Goal: Task Accomplishment & Management: Use online tool/utility

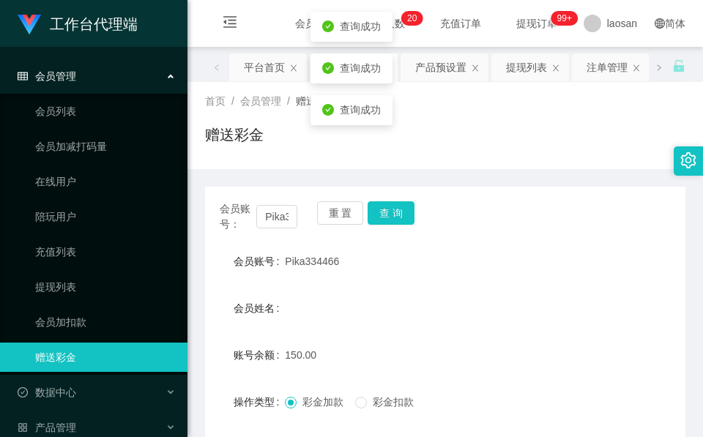
click at [396, 209] on button "查 询" at bounding box center [391, 212] width 47 height 23
click at [275, 215] on input "Pika334466" at bounding box center [276, 216] width 41 height 23
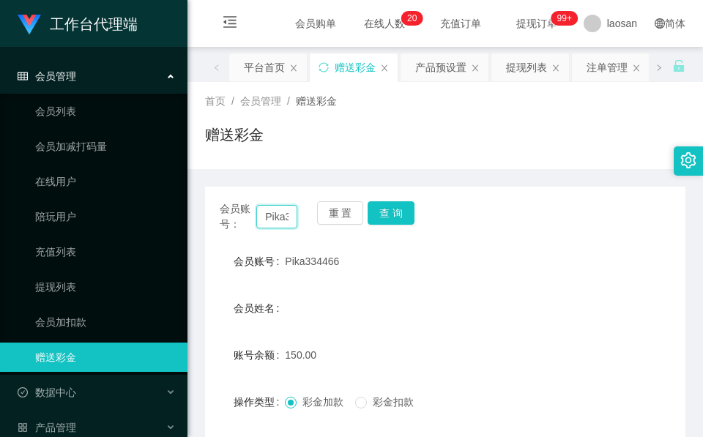
drag, startPoint x: 275, startPoint y: 215, endPoint x: 286, endPoint y: 213, distance: 11.2
click at [275, 215] on input "Pika334466" at bounding box center [276, 216] width 41 height 23
click at [392, 212] on button "查 询" at bounding box center [391, 212] width 47 height 23
click at [392, 212] on button "查 询" at bounding box center [399, 212] width 63 height 23
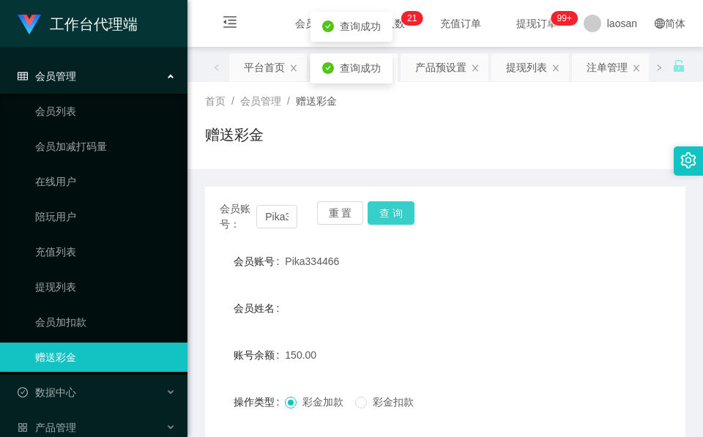
click at [392, 212] on button "查 询" at bounding box center [391, 212] width 47 height 23
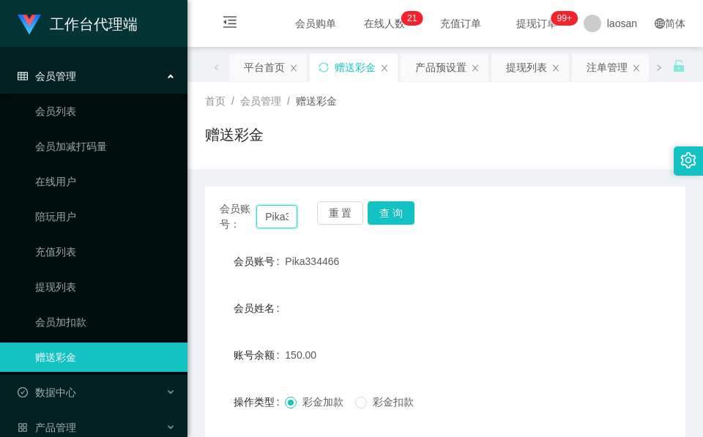
click at [280, 213] on input "Pika334466" at bounding box center [276, 216] width 41 height 23
click at [390, 202] on button "查 询" at bounding box center [391, 212] width 47 height 23
click at [390, 202] on button "查 询" at bounding box center [399, 212] width 63 height 23
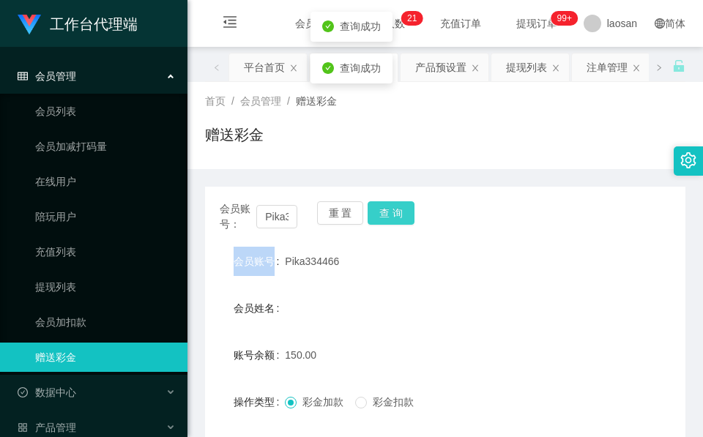
click at [390, 202] on div "重 置 查 询" at bounding box center [356, 216] width 78 height 31
drag, startPoint x: 390, startPoint y: 202, endPoint x: 374, endPoint y: 224, distance: 27.2
click at [390, 202] on button "查 询" at bounding box center [391, 212] width 47 height 23
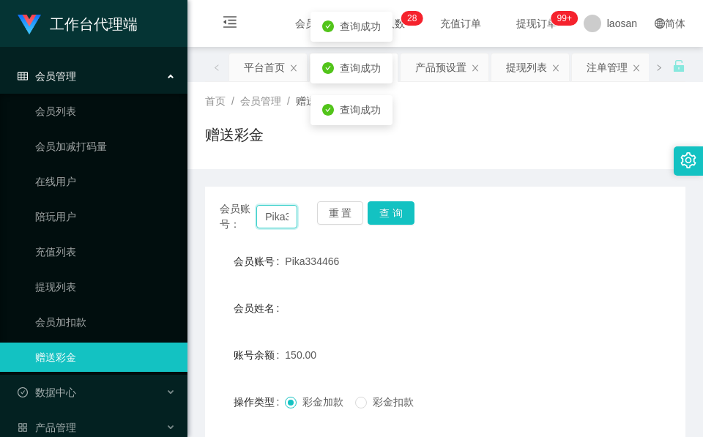
click at [269, 214] on input "Pika334466" at bounding box center [276, 216] width 41 height 23
click at [270, 214] on input "Pika334466" at bounding box center [276, 216] width 41 height 23
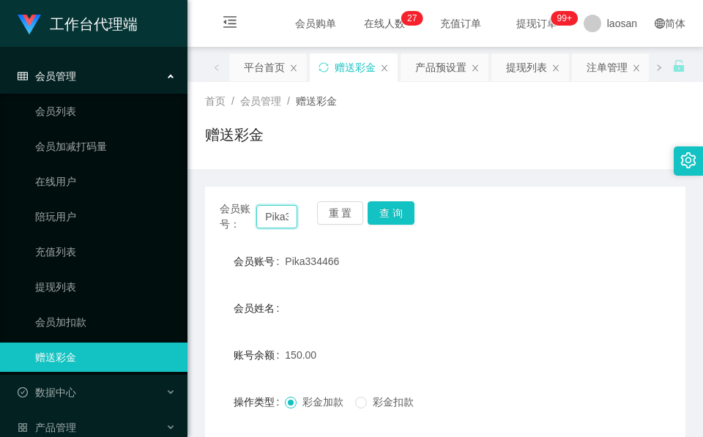
click at [275, 212] on input "Pika334466" at bounding box center [276, 216] width 41 height 23
click at [387, 203] on button "查 询" at bounding box center [391, 212] width 47 height 23
click at [387, 203] on div "重 置 查 询" at bounding box center [356, 216] width 78 height 31
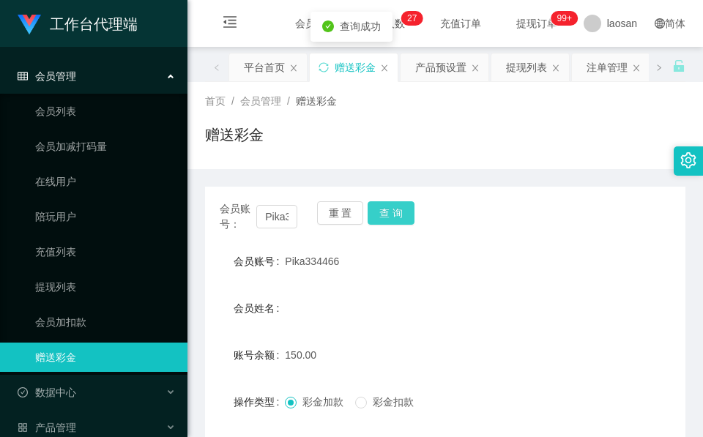
click at [387, 203] on button "查 询" at bounding box center [391, 212] width 47 height 23
click at [270, 220] on input "Pika334466" at bounding box center [276, 216] width 41 height 23
drag, startPoint x: 179, startPoint y: 1, endPoint x: 270, endPoint y: 368, distance: 378.2
click at [270, 368] on div "账号余额" at bounding box center [245, 355] width 80 height 29
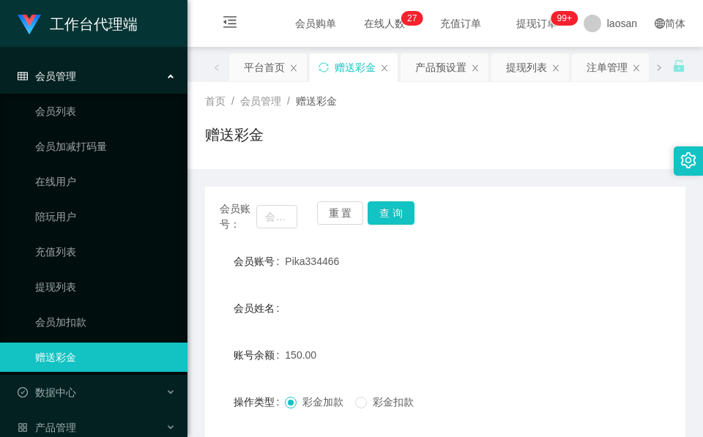
drag, startPoint x: 171, startPoint y: 0, endPoint x: 234, endPoint y: 343, distance: 349.1
click at [234, 343] on div "账号余额" at bounding box center [245, 355] width 80 height 29
click at [272, 207] on input "text" at bounding box center [276, 216] width 41 height 23
click at [387, 204] on button "查 询" at bounding box center [391, 212] width 47 height 23
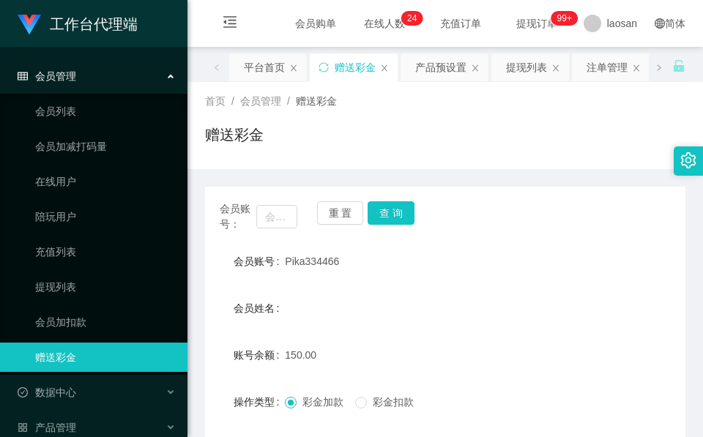
drag, startPoint x: 330, startPoint y: 256, endPoint x: 332, endPoint y: 244, distance: 12.1
click at [330, 256] on span "Pika334466" at bounding box center [312, 262] width 54 height 12
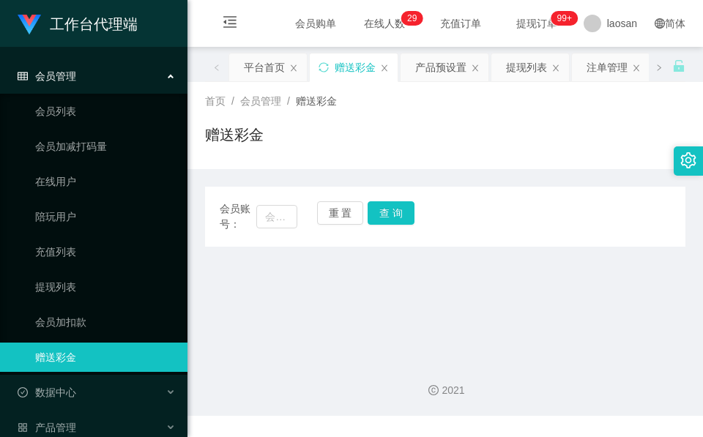
drag, startPoint x: 0, startPoint y: 0, endPoint x: 510, endPoint y: 46, distance: 512.5
click at [510, 38] on div "会员购单 在线人数 0 1 2 3 4 5 6 7 8 9 0 1 2 3 4 5 6 7 8 9 0 1 2 3 4 5 6 7 8 9 0 1 2 3 4…" at bounding box center [445, 24] width 516 height 48
drag, startPoint x: 282, startPoint y: 209, endPoint x: 310, endPoint y: 207, distance: 27.9
click at [281, 209] on input "text" at bounding box center [276, 216] width 41 height 23
paste input "Pika334466"
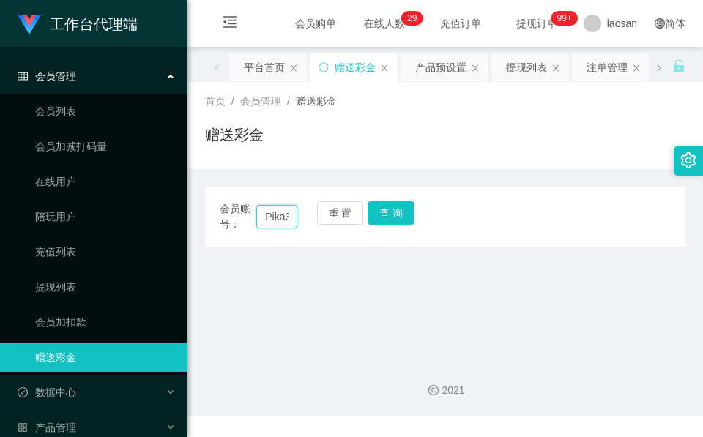
scroll to position [0, 29]
type input "Pika334466"
click at [400, 209] on button "查 询" at bounding box center [391, 212] width 47 height 23
click at [400, 209] on div "会员账号： Pika334466 重 置 查 询" at bounding box center [445, 216] width 480 height 31
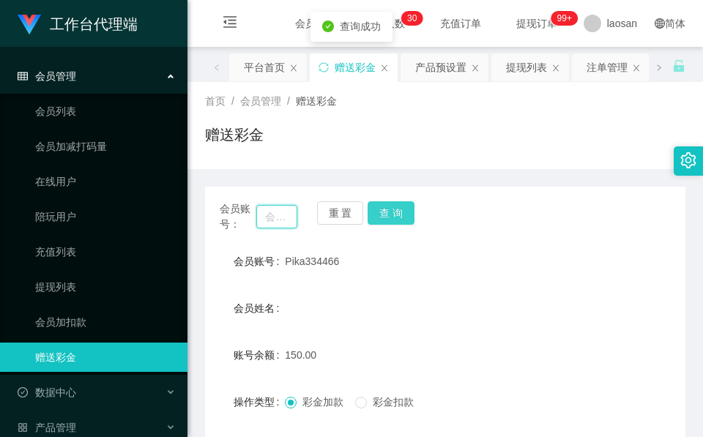
type input "="
click at [369, 264] on div "Pika334466" at bounding box center [425, 261] width 280 height 29
drag, startPoint x: 268, startPoint y: 215, endPoint x: 289, endPoint y: 209, distance: 21.5
click at [268, 216] on input "text" at bounding box center [276, 216] width 41 height 23
paste input "Pika334466"
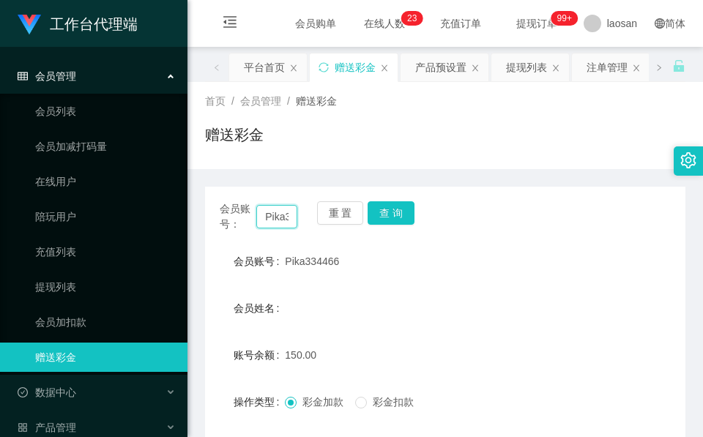
scroll to position [0, 29]
type input "Pika334466"
click at [382, 214] on button "查 询" at bounding box center [391, 212] width 47 height 23
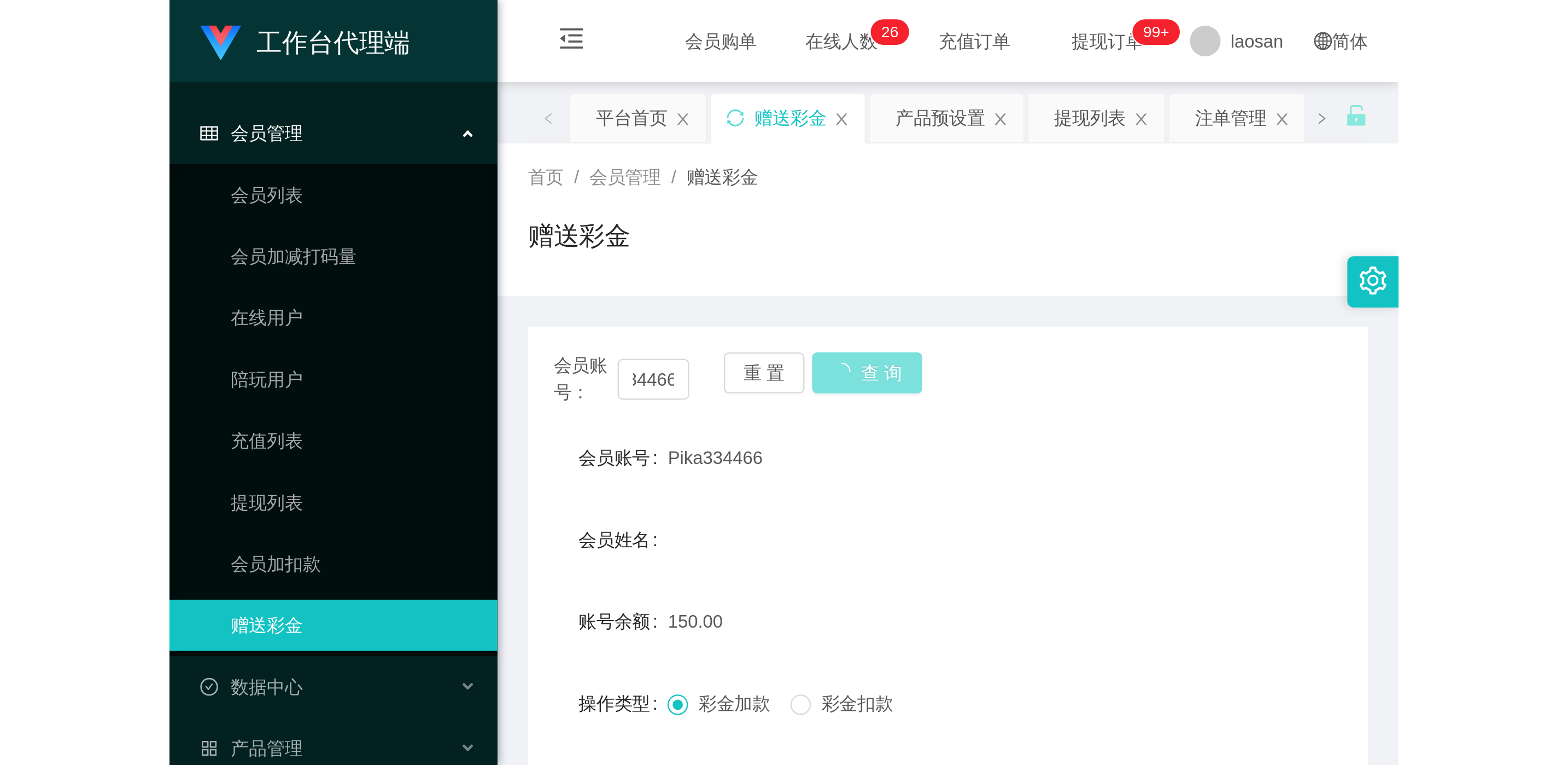
scroll to position [0, 0]
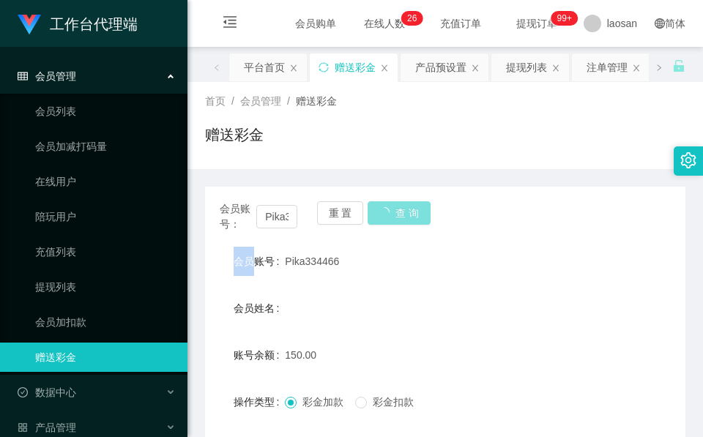
click at [382, 214] on div "重 置 查 询" at bounding box center [356, 216] width 78 height 31
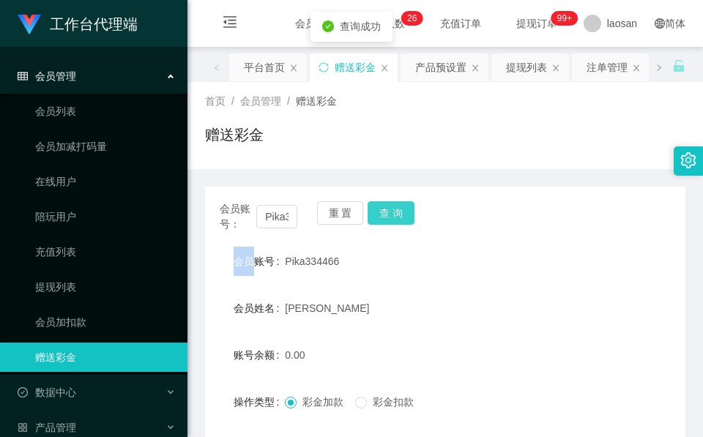
click at [382, 216] on button "查 询" at bounding box center [391, 212] width 47 height 23
click at [382, 216] on div "重 置 查 询" at bounding box center [356, 216] width 78 height 31
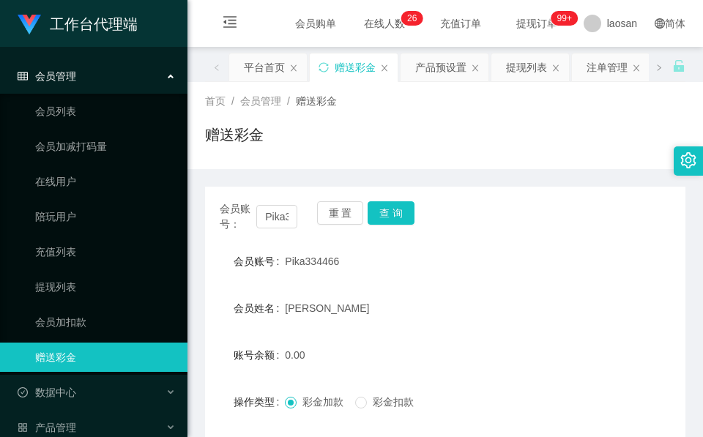
click at [387, 291] on form "会员账号 Pika334466 会员姓名 [PERSON_NAME] 账号余额 0.00 操作类型 彩金加款 彩金扣款 金额 确 定" at bounding box center [445, 379] width 480 height 264
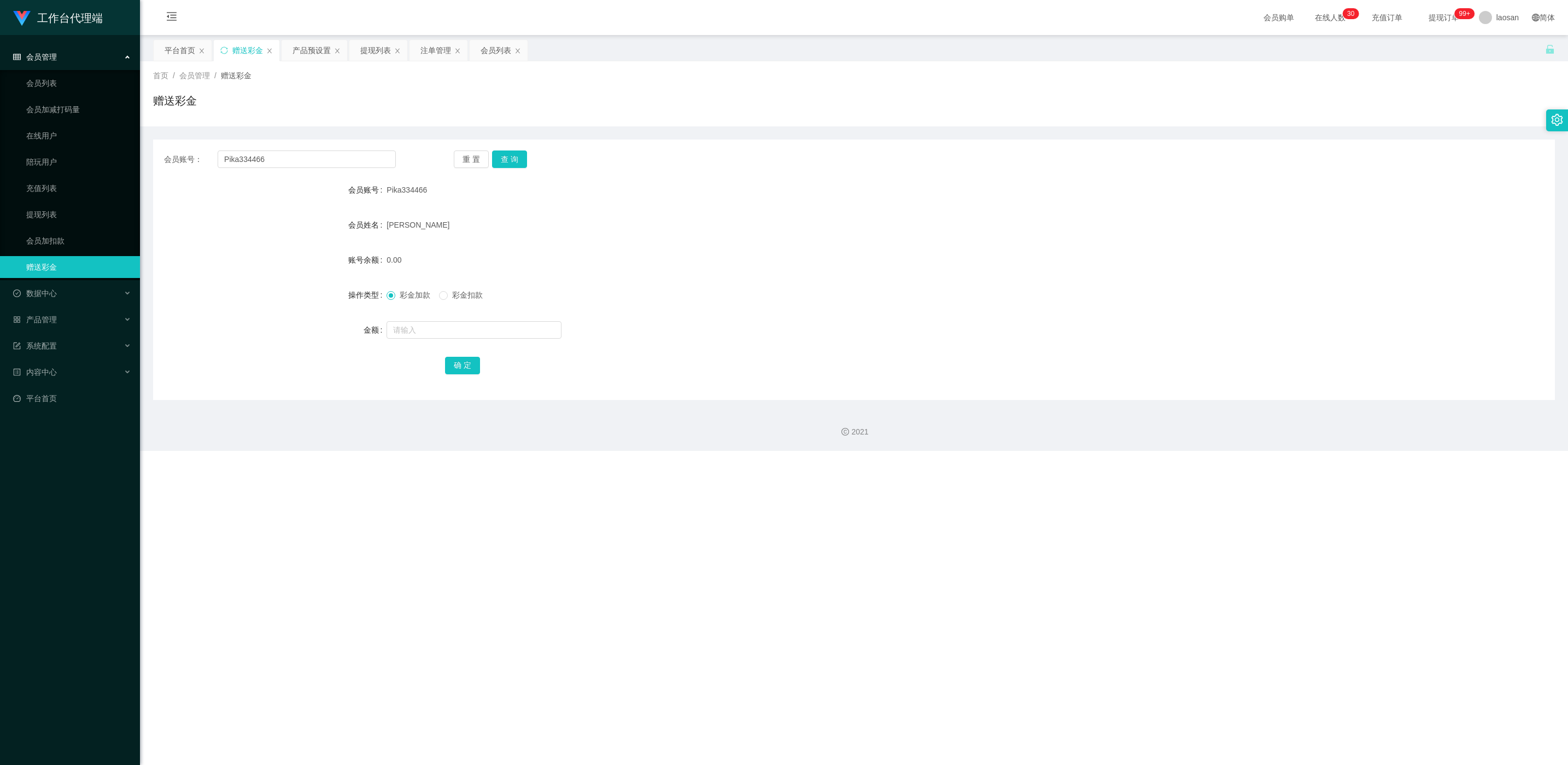
click at [373, 60] on div "提现列表" at bounding box center [376, 50] width 31 height 21
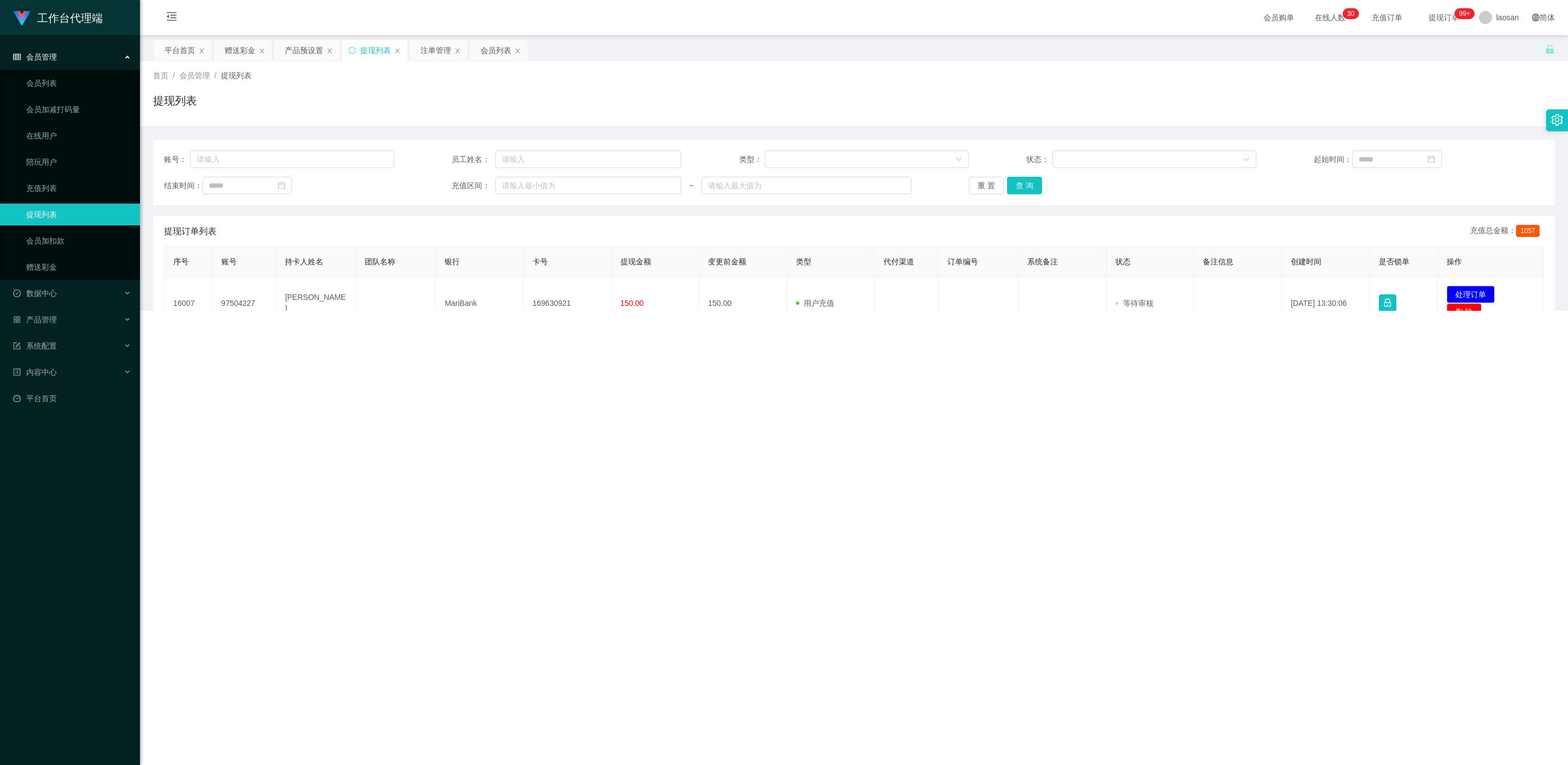
click at [310, 170] on div "账号： 员工姓名： 类型： 状态： 起始时间： 结束时间： 充值区间： ~ 重 置 查 询" at bounding box center [854, 173] width 1402 height 66
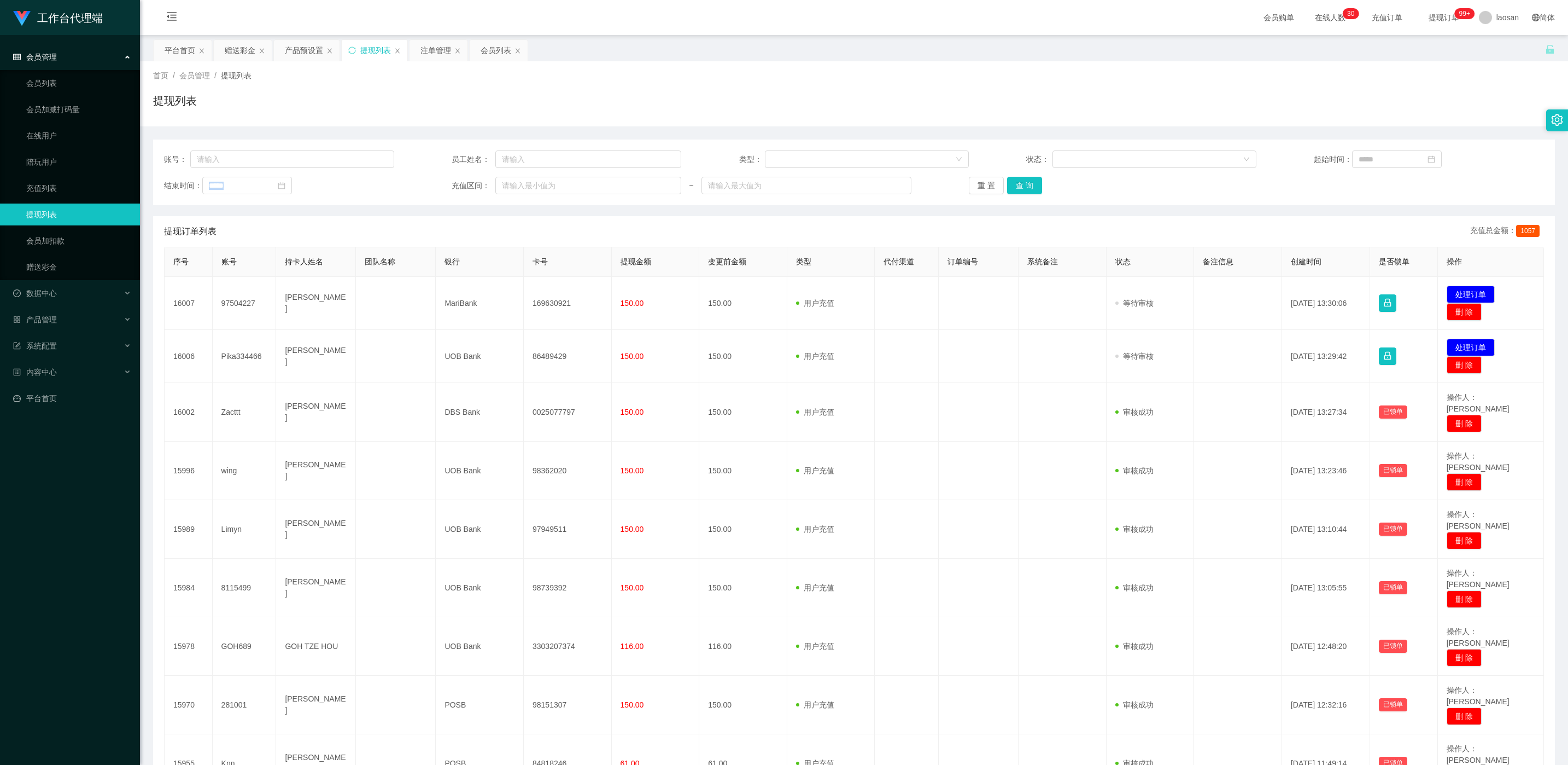
click at [310, 169] on div "账号： 员工姓名： 类型： 状态： 起始时间： 结束时间： 充值区间： ~ 重 置 查 询" at bounding box center [854, 173] width 1402 height 66
drag, startPoint x: 310, startPoint y: 169, endPoint x: 310, endPoint y: 161, distance: 8.0
click at [310, 161] on input "text" at bounding box center [292, 158] width 204 height 17
paste input "本次升级已完成！奖励将在10-15分钟内到账，请到账后截图发我登记，录入学员系统。您现在可继续在任务群完成任务，每单订阅享学员专属价SGD8，加油！"
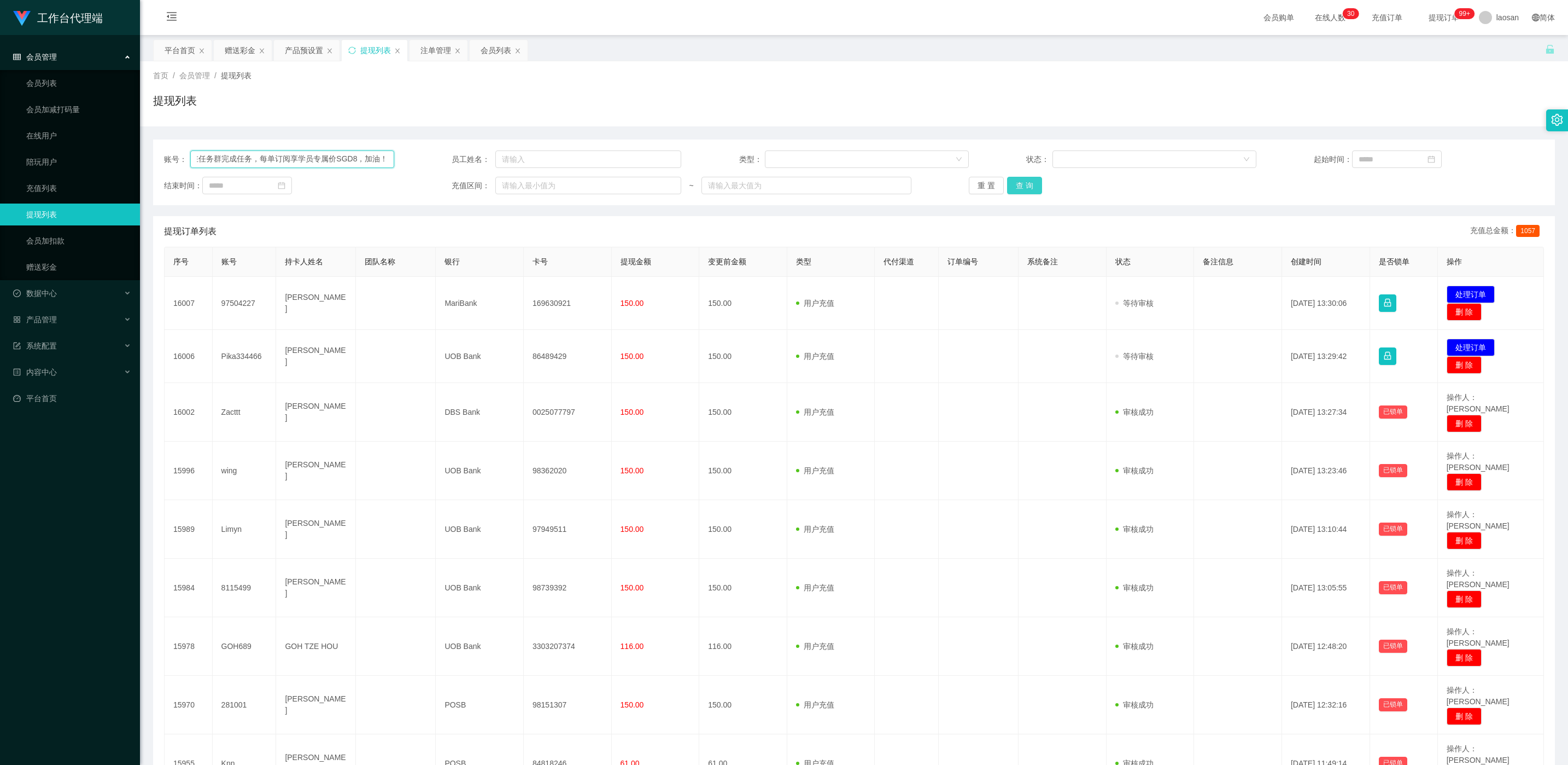
type input "本次升级已完成！奖励将在10-15分钟内到账，请到账后截图发我登记，录入学员系统。您现在可继续在任务群完成任务，每单订阅享学员专属价SGD8，加油！"
click at [524, 179] on button "查 询" at bounding box center [1024, 185] width 35 height 17
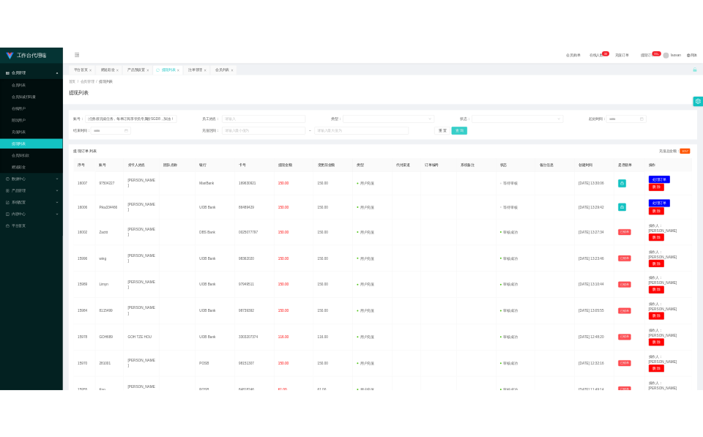
scroll to position [0, 0]
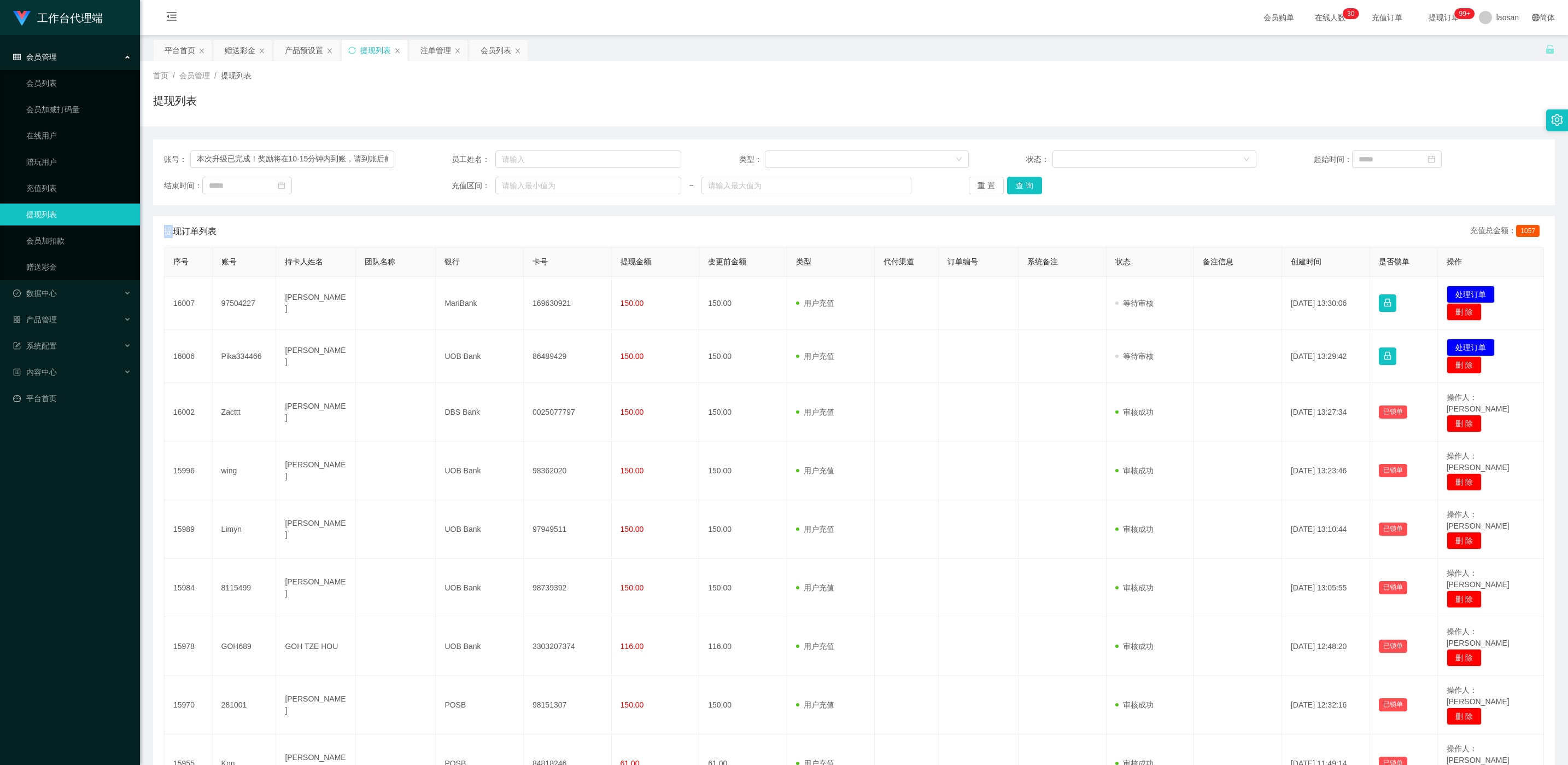
click at [524, 179] on div "重 置 查 询" at bounding box center [1084, 185] width 230 height 17
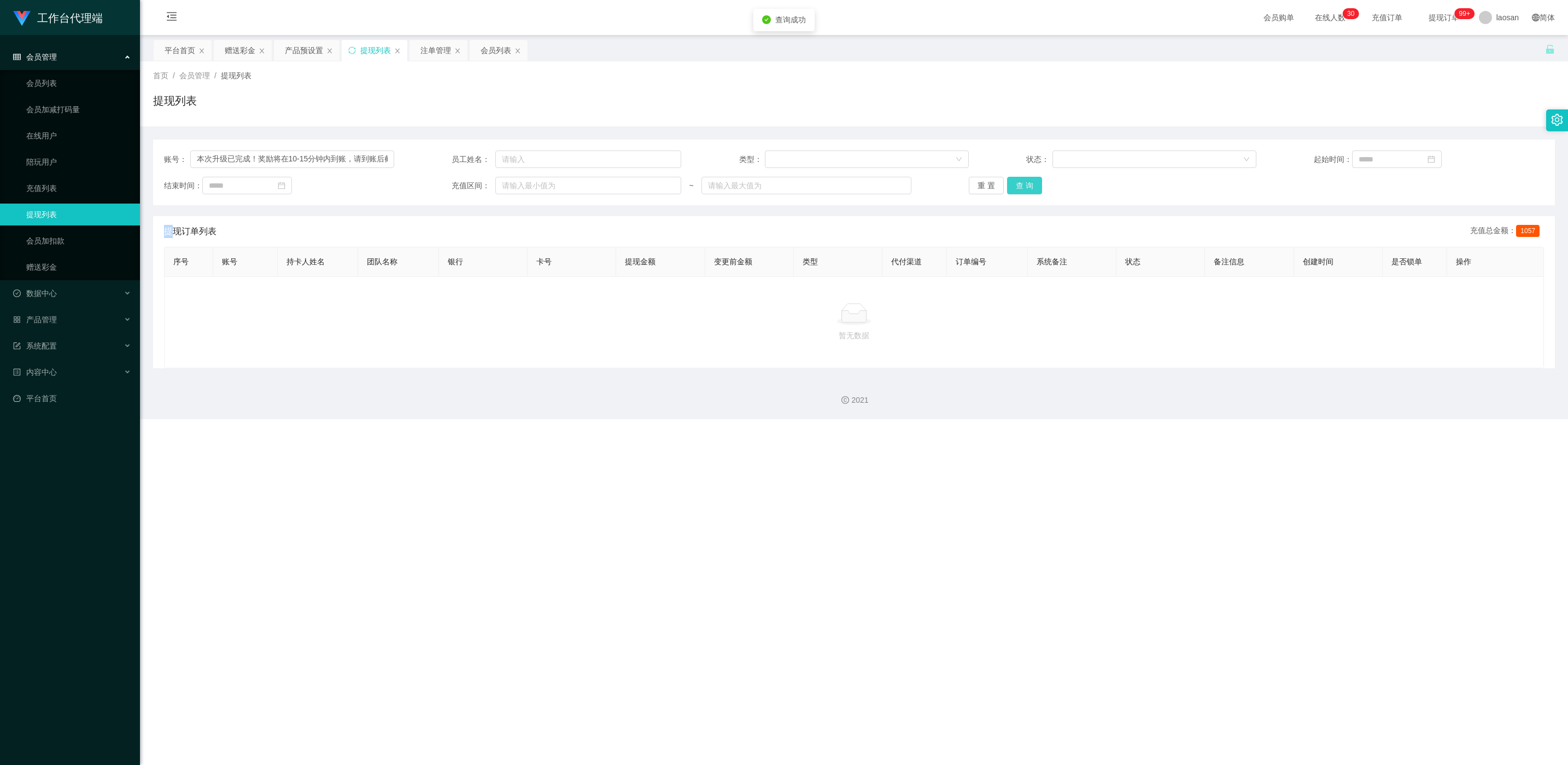
click at [524, 179] on button "查 询" at bounding box center [1024, 185] width 35 height 17
click at [524, 179] on div "重 置 查 询" at bounding box center [1084, 185] width 230 height 17
click at [524, 182] on button "查 询" at bounding box center [1024, 185] width 35 height 17
click at [524, 182] on div "重 置 查 询" at bounding box center [1084, 185] width 230 height 17
click at [524, 182] on button "查 询" at bounding box center [1024, 185] width 35 height 17
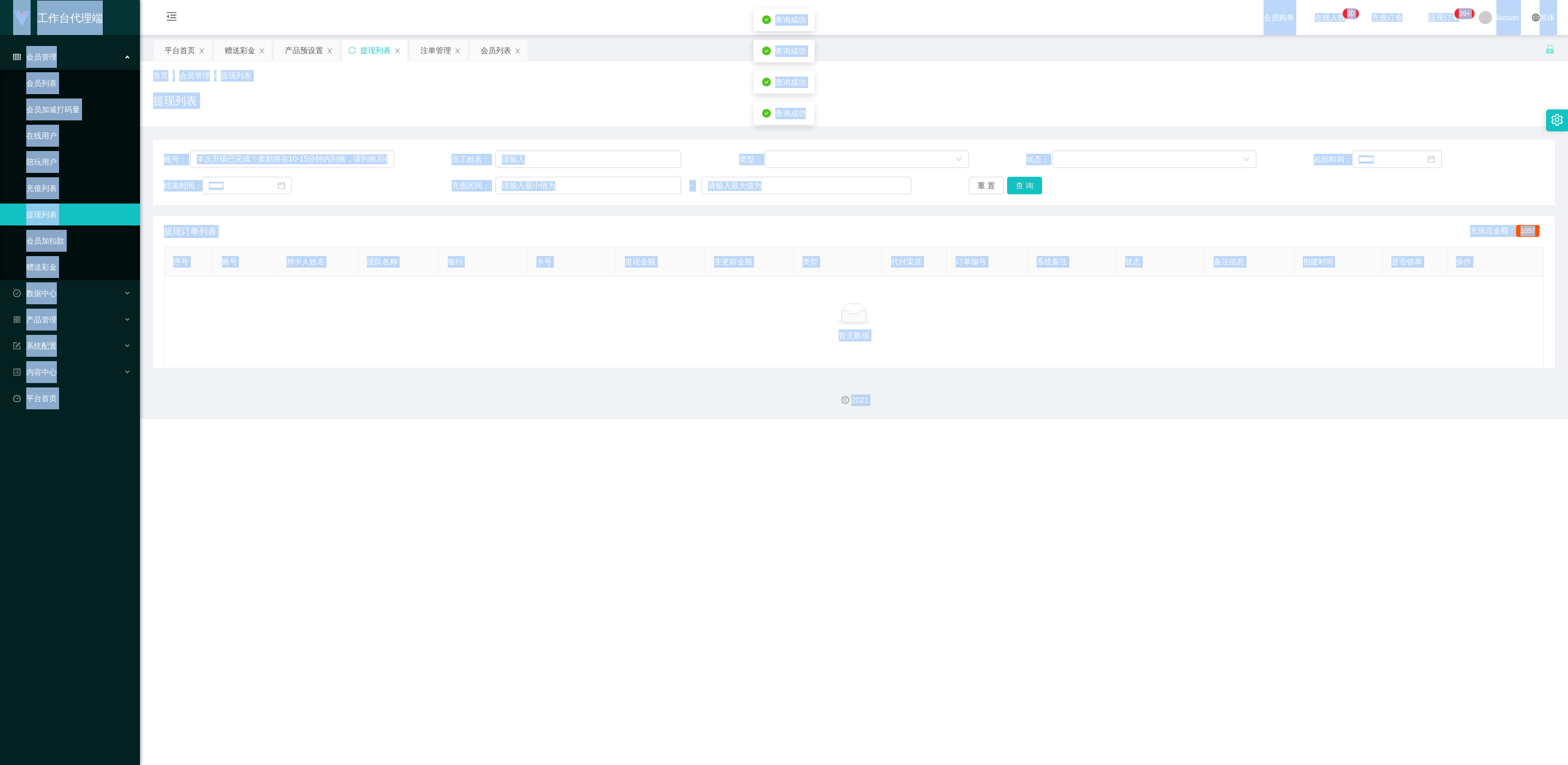
click at [524, 326] on div "暂无数据" at bounding box center [854, 322] width 1381 height 92
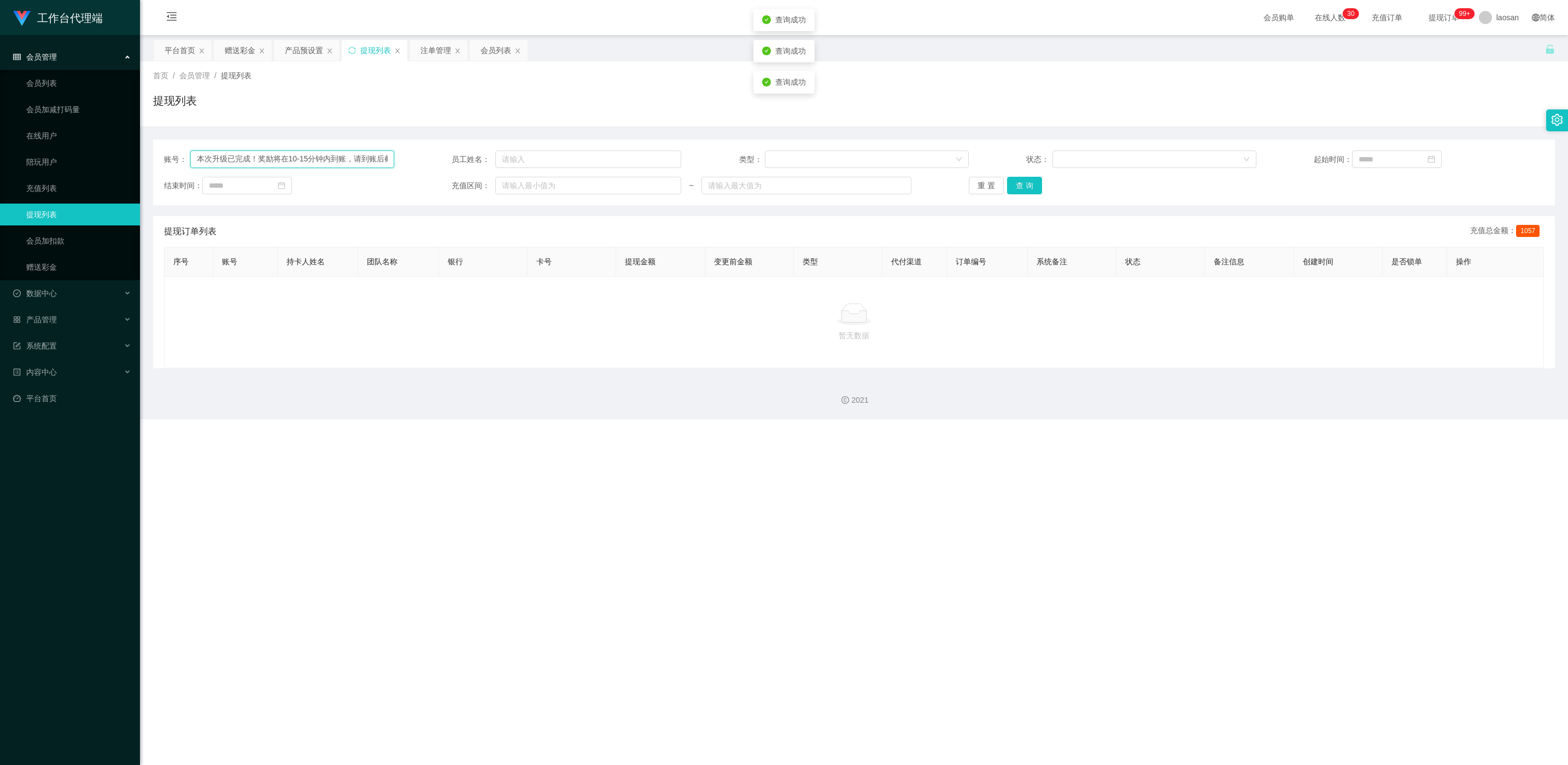
click at [353, 156] on input "本次升级已完成！奖励将在10-15分钟内到账，请到账后截图发我登记，录入学员系统。您现在可继续在任务群完成任务，每单订阅享学员专属价SGD8，加油！" at bounding box center [292, 158] width 204 height 17
click at [296, 158] on input "text" at bounding box center [292, 158] width 204 height 17
paste input "Pika334466"
type input "Pika334466"
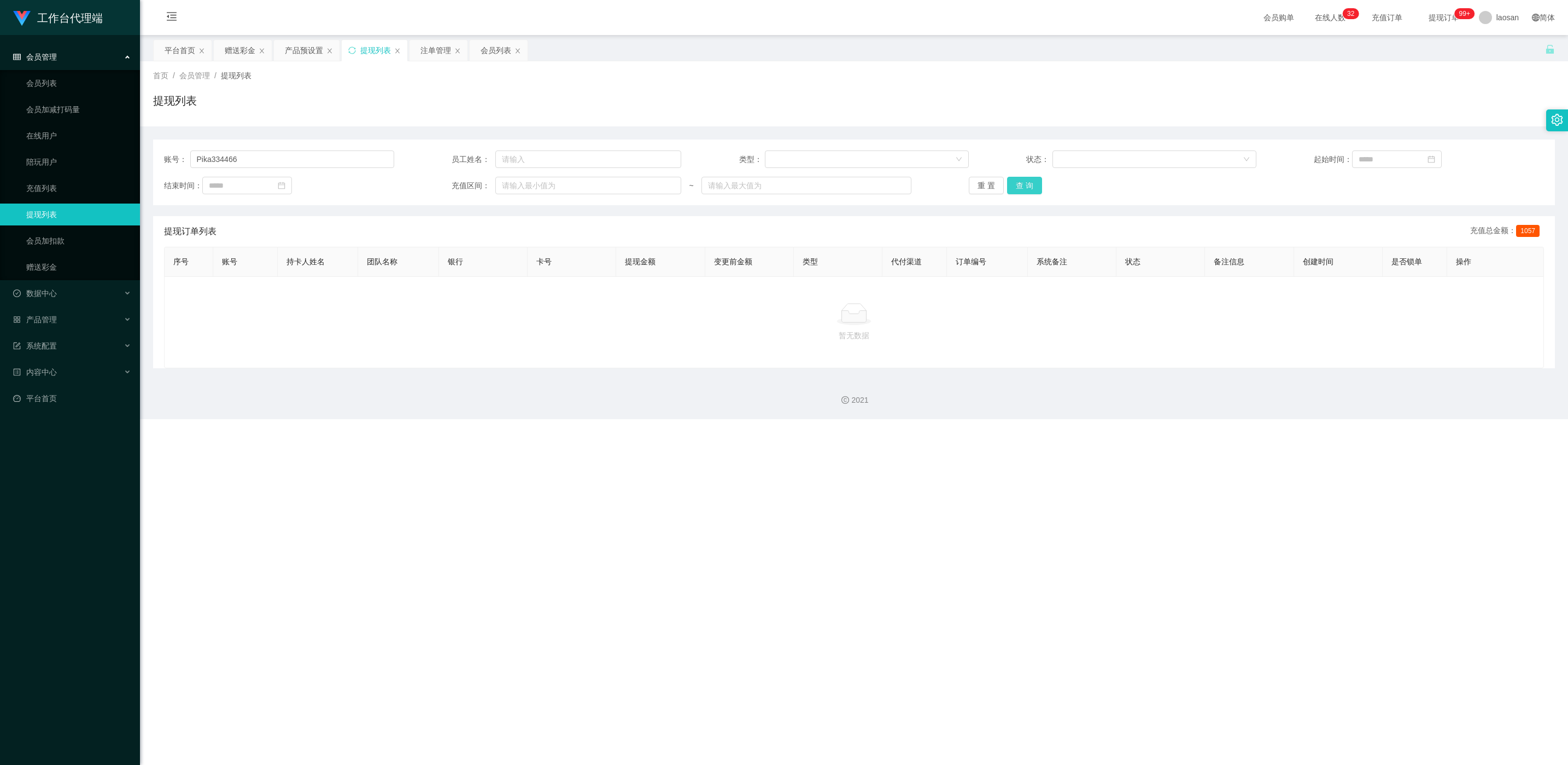
click at [524, 189] on button "查 询" at bounding box center [1024, 185] width 35 height 17
click at [524, 189] on div "重 置 查 询" at bounding box center [1084, 185] width 230 height 17
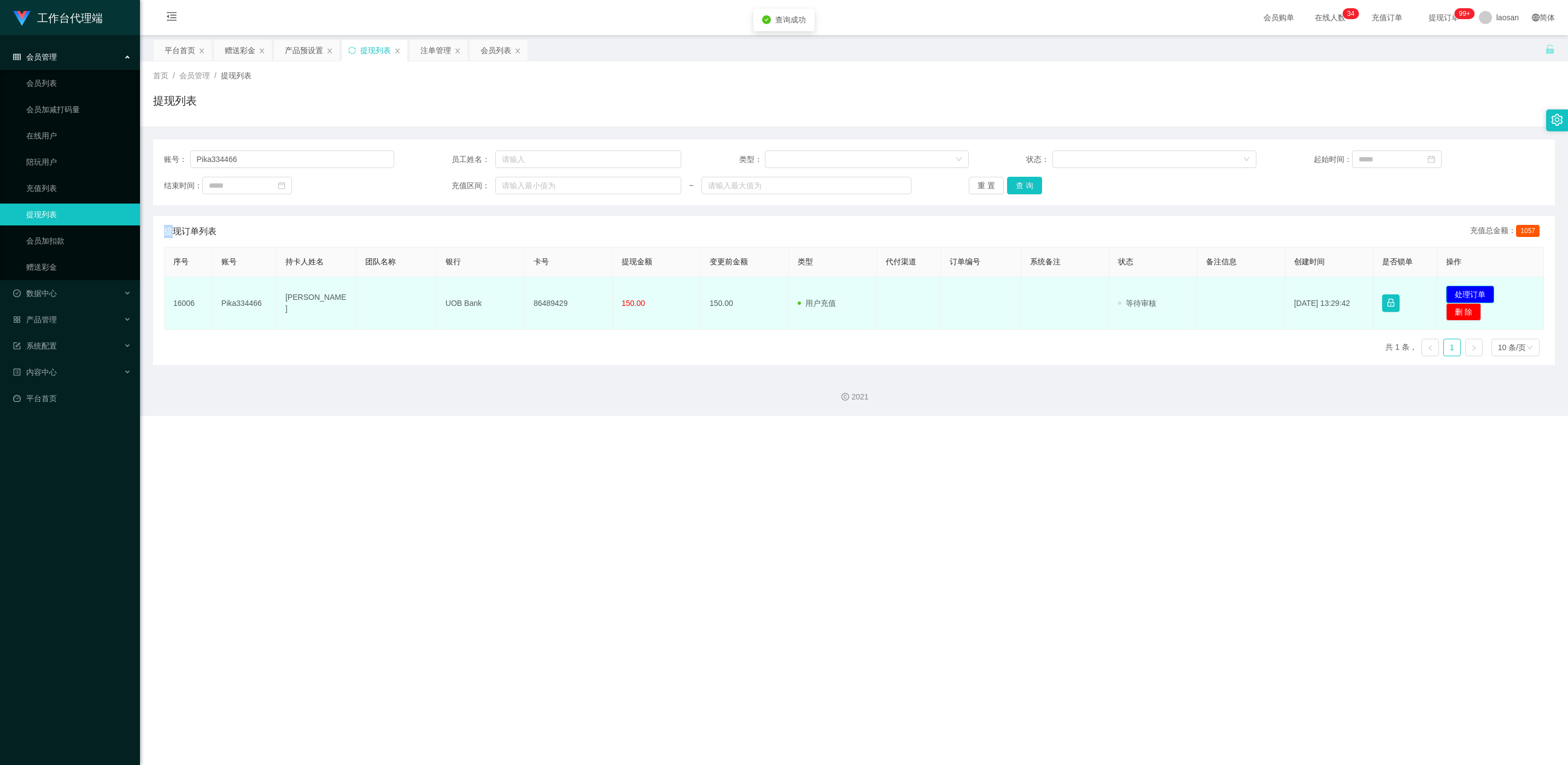
click at [524, 294] on button "处理订单" at bounding box center [1470, 294] width 48 height 17
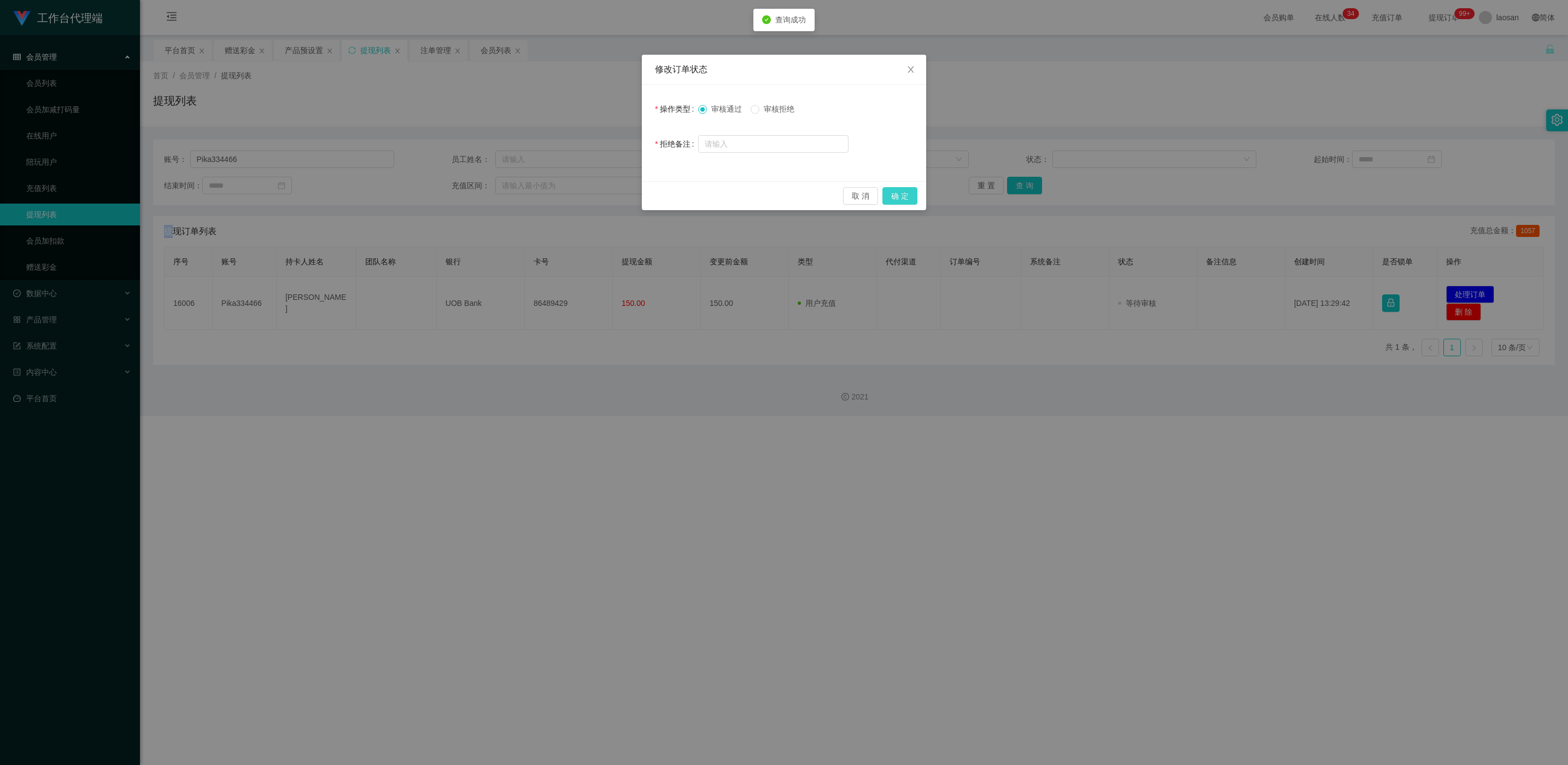
click at [524, 193] on button "确 定" at bounding box center [900, 195] width 35 height 17
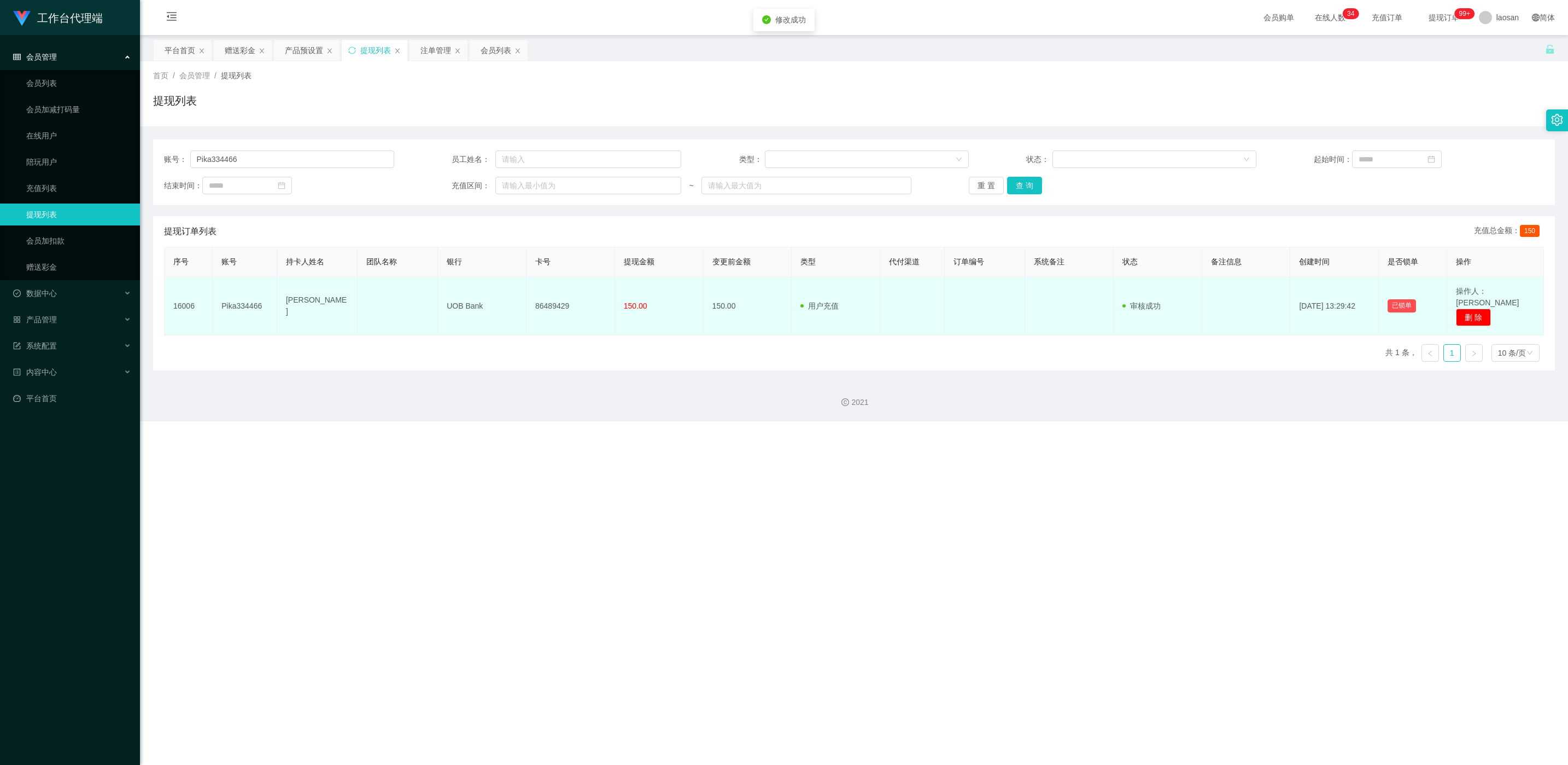
click at [524, 301] on td "86489429" at bounding box center [570, 306] width 89 height 58
copy td "86489429"
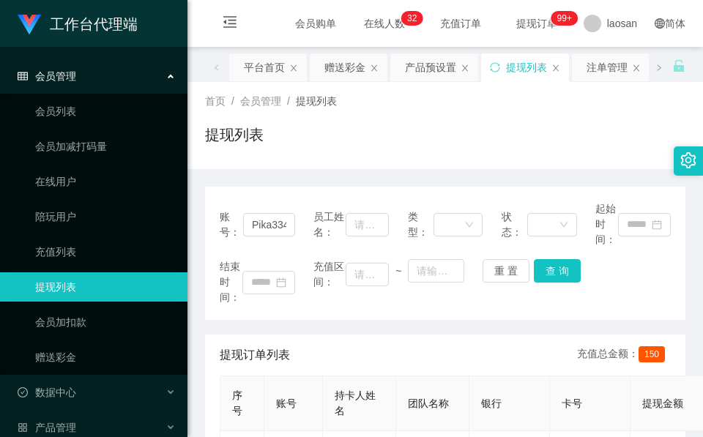
click at [392, 154] on div "提现列表" at bounding box center [445, 141] width 480 height 34
drag, startPoint x: 348, startPoint y: 67, endPoint x: 348, endPoint y: 82, distance: 15.4
click at [348, 67] on div "赠送彩金" at bounding box center [344, 67] width 41 height 28
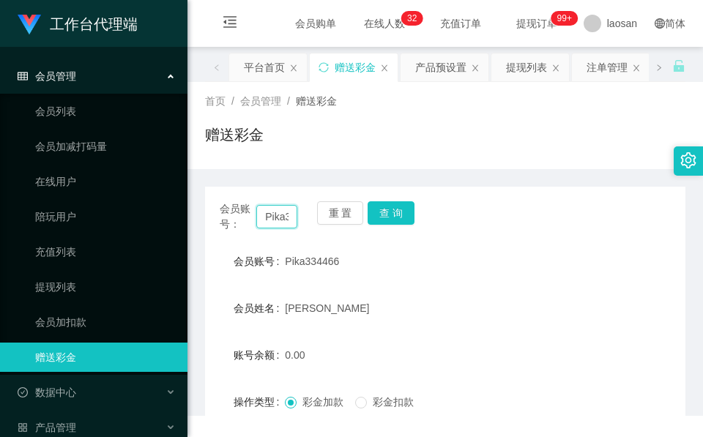
click at [275, 220] on input "Pika334466" at bounding box center [276, 216] width 41 height 23
drag, startPoint x: 275, startPoint y: 220, endPoint x: 301, endPoint y: 214, distance: 26.3
click at [275, 220] on input "Pika334466" at bounding box center [276, 216] width 41 height 23
paste input "Zircon"
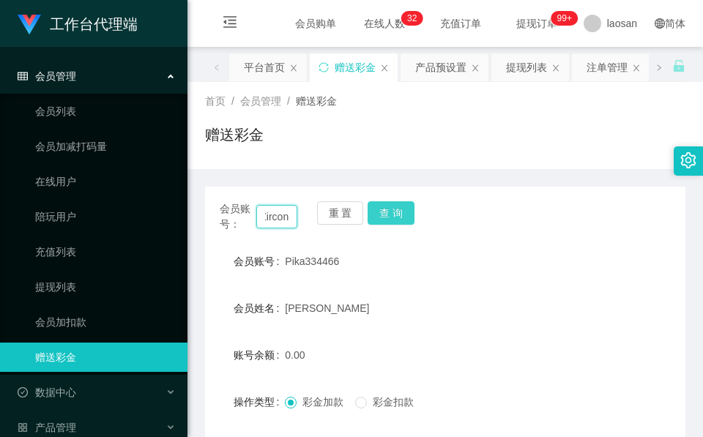
type input "Zircon"
click at [390, 207] on button "查 询" at bounding box center [391, 212] width 47 height 23
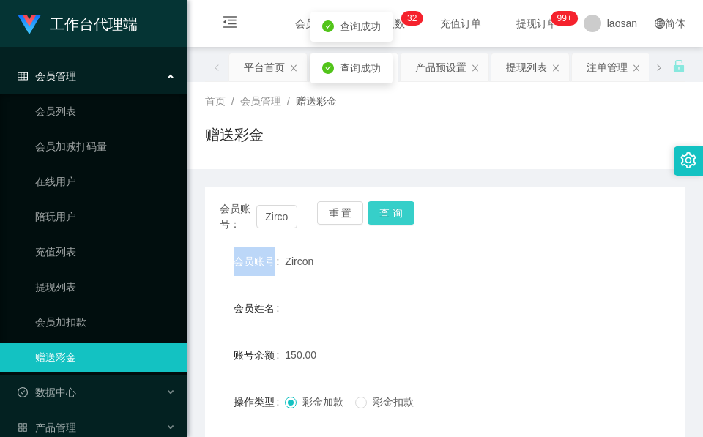
click at [390, 207] on div "重 置 查 询" at bounding box center [356, 216] width 78 height 31
click at [390, 207] on button "查 询" at bounding box center [391, 212] width 47 height 23
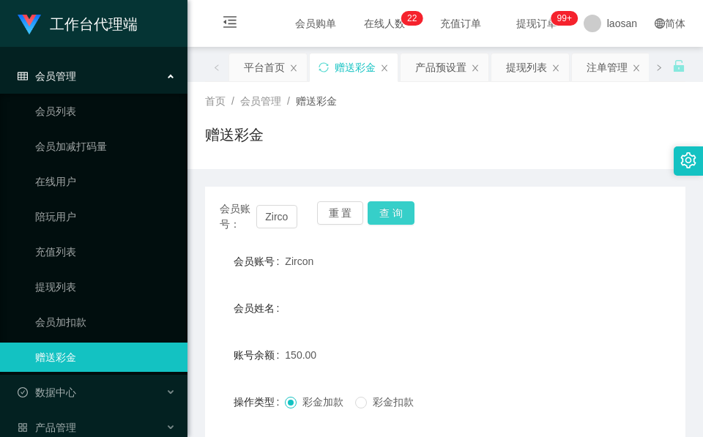
click at [400, 226] on div "会员账号： Zircon 重 置 查 询" at bounding box center [445, 216] width 480 height 31
click at [398, 216] on button "查 询" at bounding box center [391, 212] width 47 height 23
click at [398, 218] on button "查 询" at bounding box center [391, 212] width 47 height 23
click at [398, 218] on div "会员账号： Zircon 重 置 查 询" at bounding box center [445, 216] width 480 height 31
click at [389, 213] on button "查 询" at bounding box center [391, 212] width 47 height 23
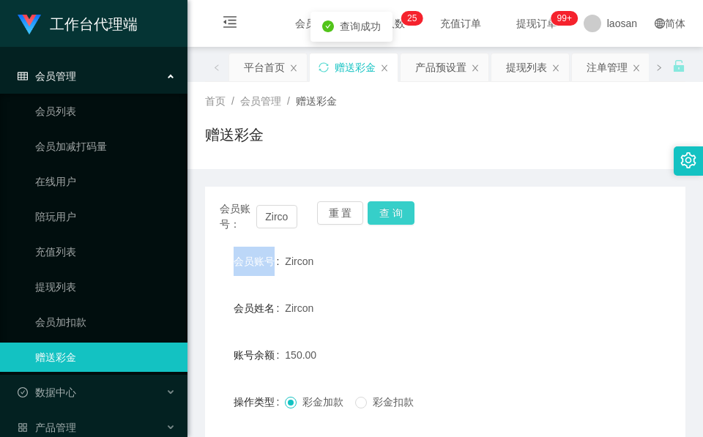
click at [389, 213] on button "查 询" at bounding box center [391, 212] width 47 height 23
click at [389, 215] on button "查 询" at bounding box center [391, 212] width 47 height 23
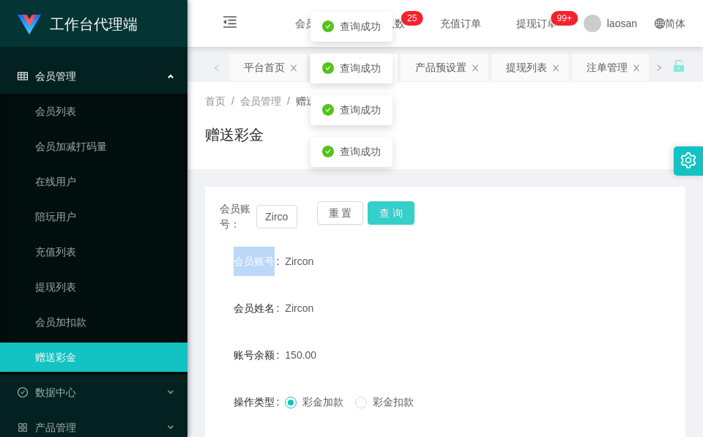
click at [411, 209] on button "查 询" at bounding box center [391, 212] width 47 height 23
click at [411, 211] on button "查 询" at bounding box center [391, 212] width 47 height 23
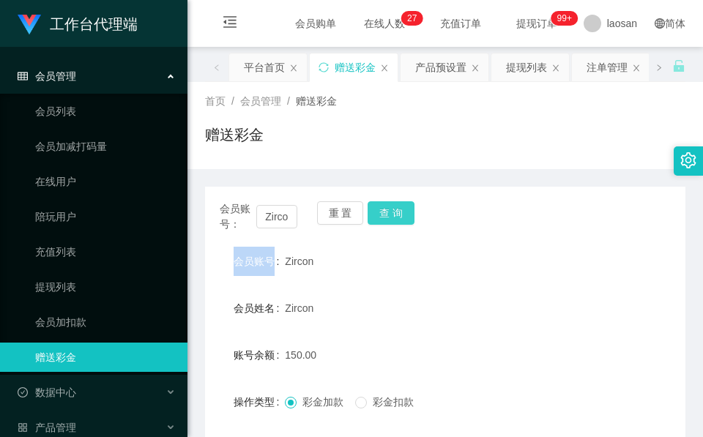
click at [393, 218] on button "查 询" at bounding box center [391, 212] width 47 height 23
click at [395, 224] on button "查 询" at bounding box center [391, 212] width 47 height 23
click at [398, 224] on button "查 询" at bounding box center [391, 212] width 47 height 23
click at [404, 215] on button "查 询" at bounding box center [391, 212] width 47 height 23
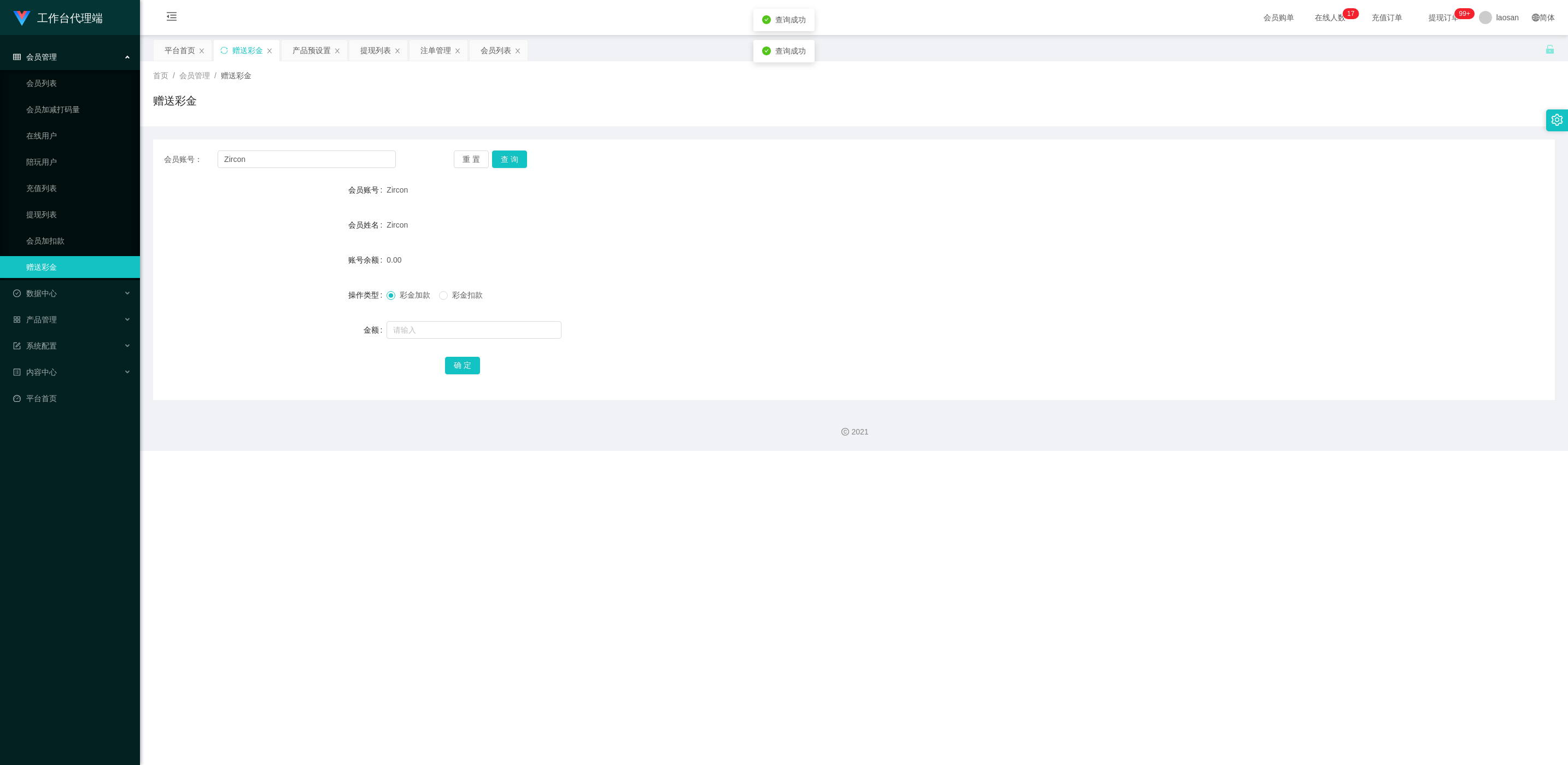
click at [400, 193] on span "Zircon" at bounding box center [397, 190] width 22 height 9
copy span "Zircon"
drag, startPoint x: 400, startPoint y: 193, endPoint x: 335, endPoint y: 81, distance: 129.5
click at [335, 81] on div "首页 / 会员管理 / 赠送彩金 /" at bounding box center [854, 75] width 1402 height 11
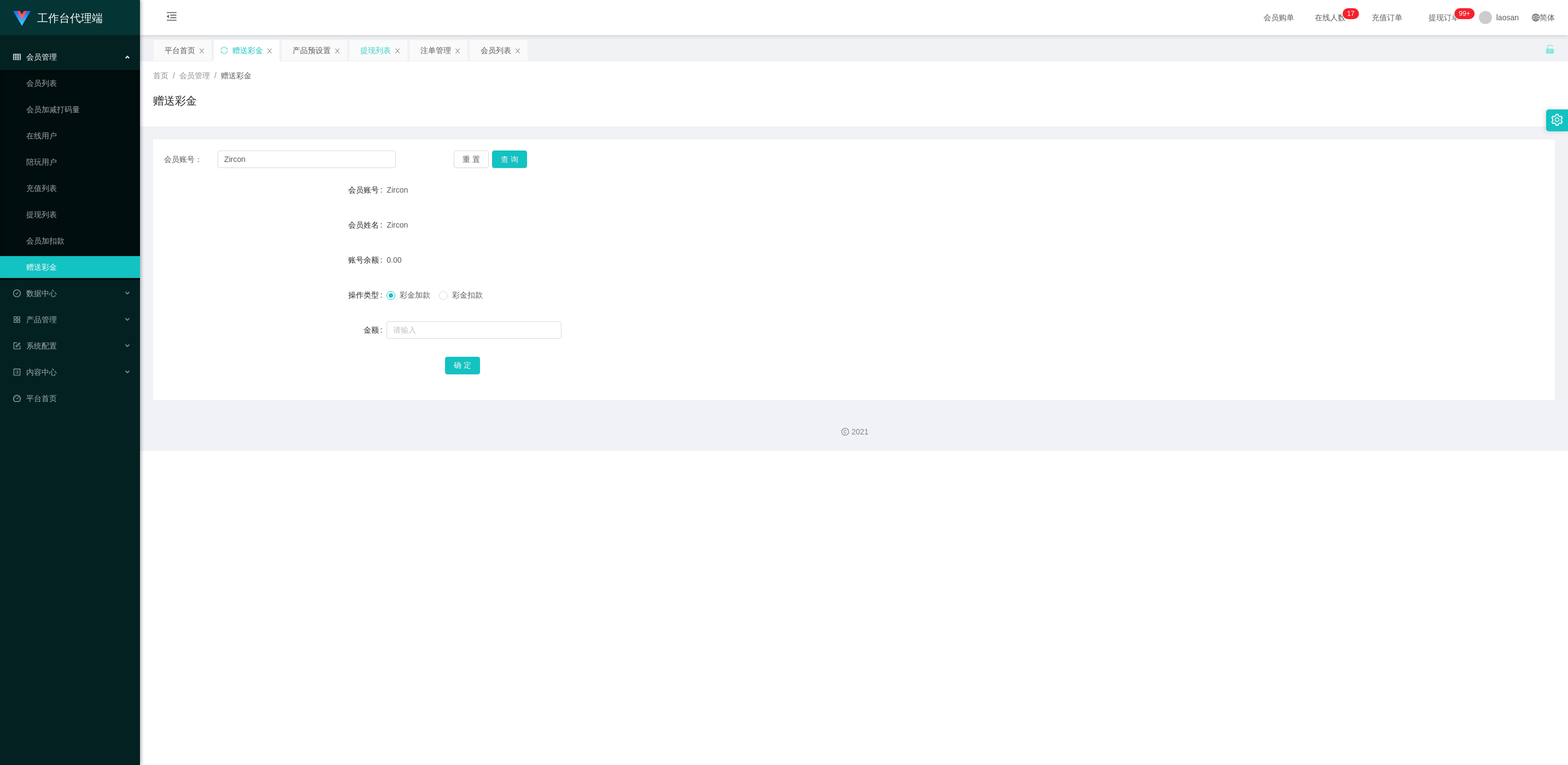
click at [378, 50] on div "提现列表" at bounding box center [376, 50] width 31 height 21
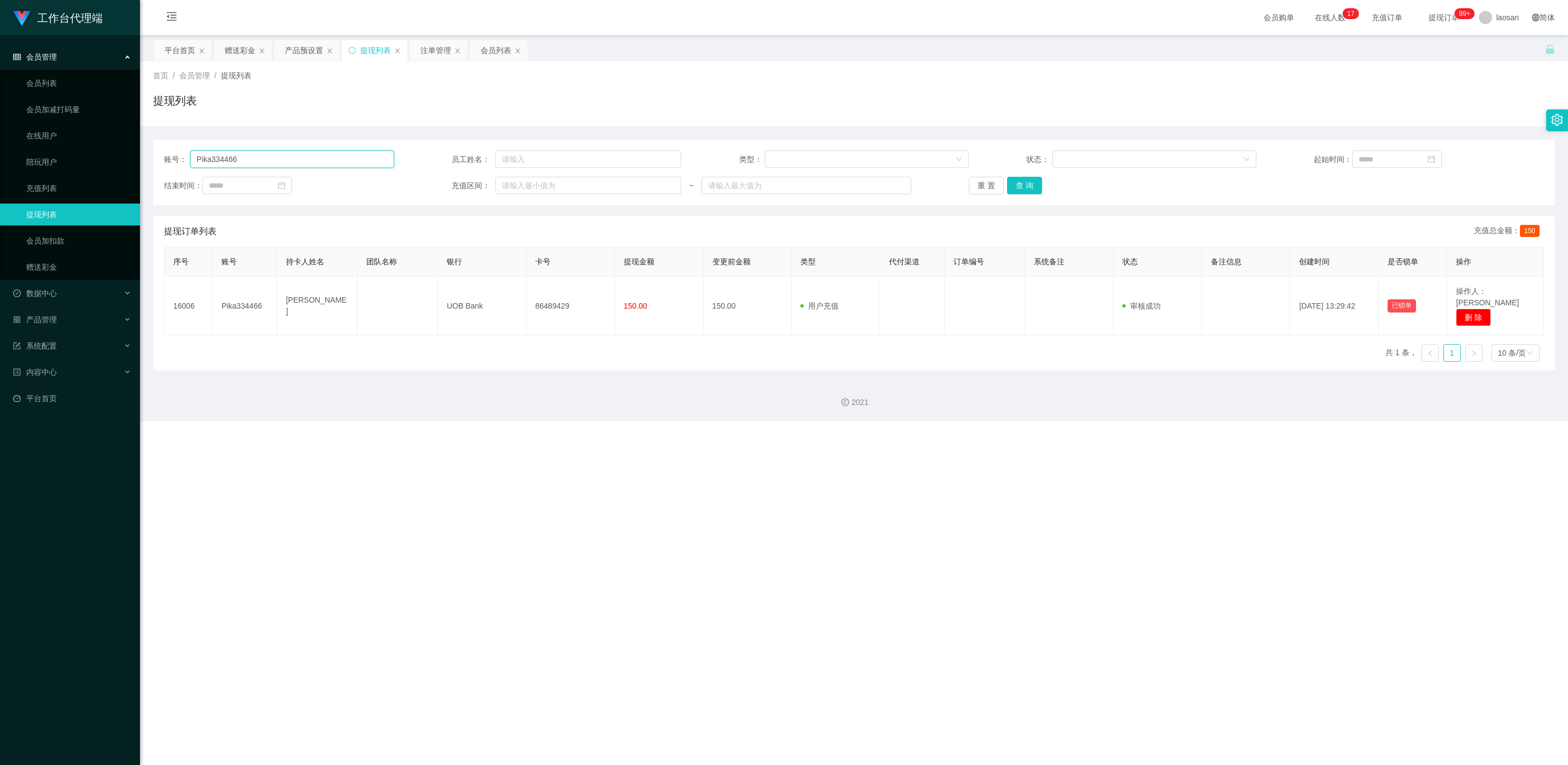
click at [305, 160] on input "Pika334466" at bounding box center [292, 158] width 204 height 17
paste input "Zircon"
type input "Zircon"
click at [524, 178] on button "查 询" at bounding box center [1024, 185] width 35 height 17
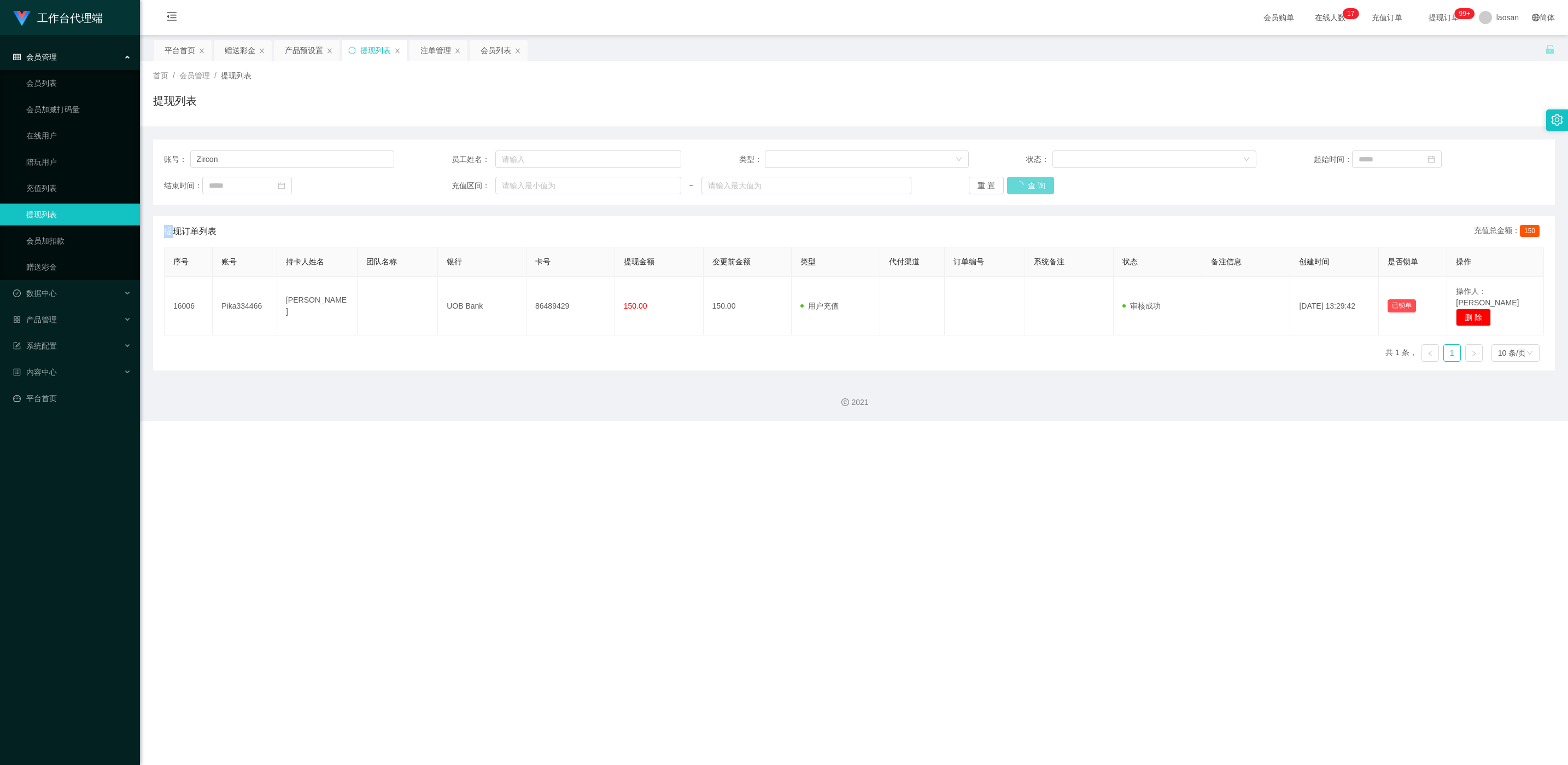
click at [524, 178] on div "重 置 查 询" at bounding box center [1084, 185] width 230 height 17
click at [524, 178] on button "查 询" at bounding box center [1030, 185] width 47 height 17
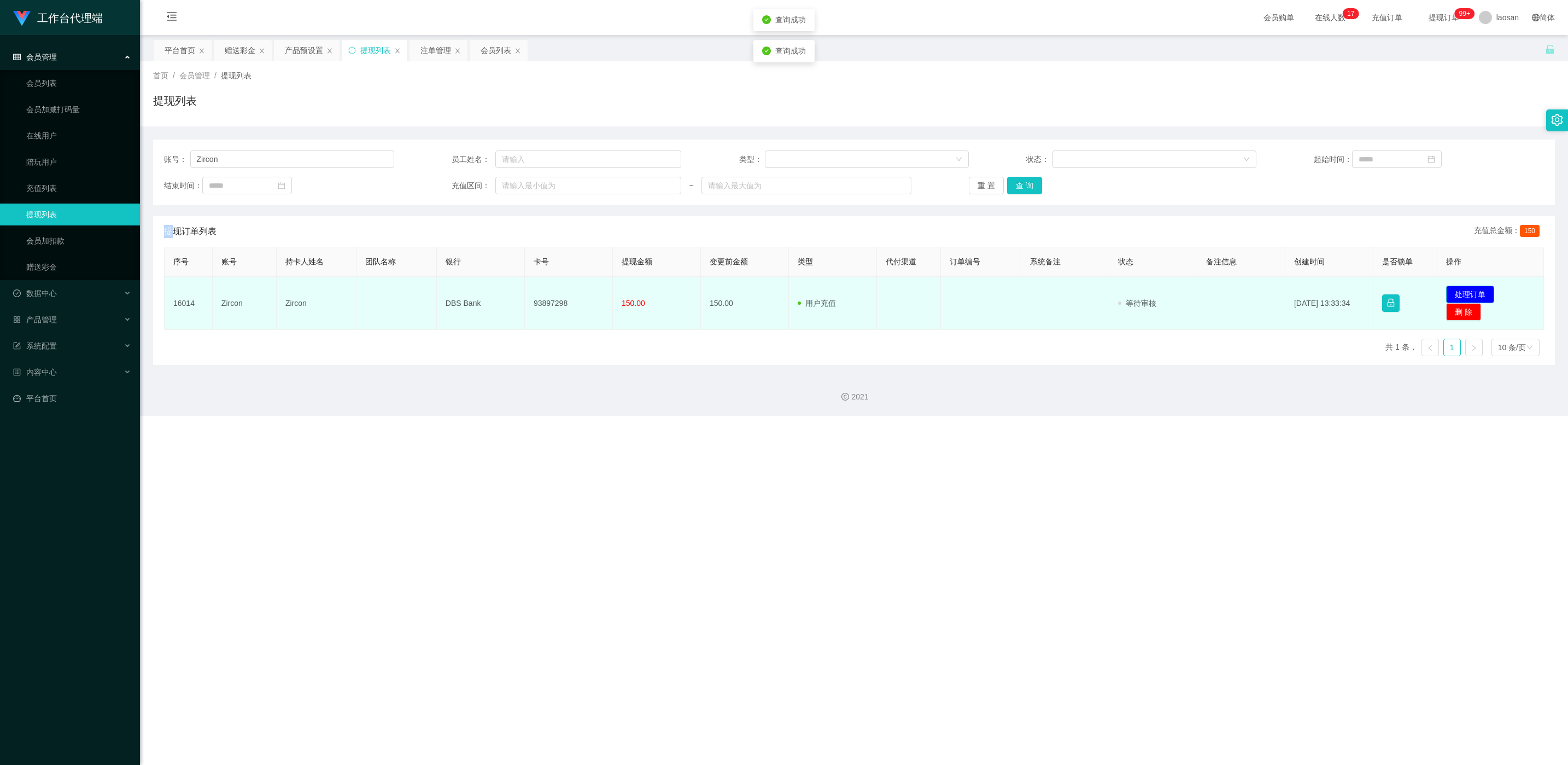
click at [524, 288] on button "处理订单" at bounding box center [1470, 294] width 48 height 17
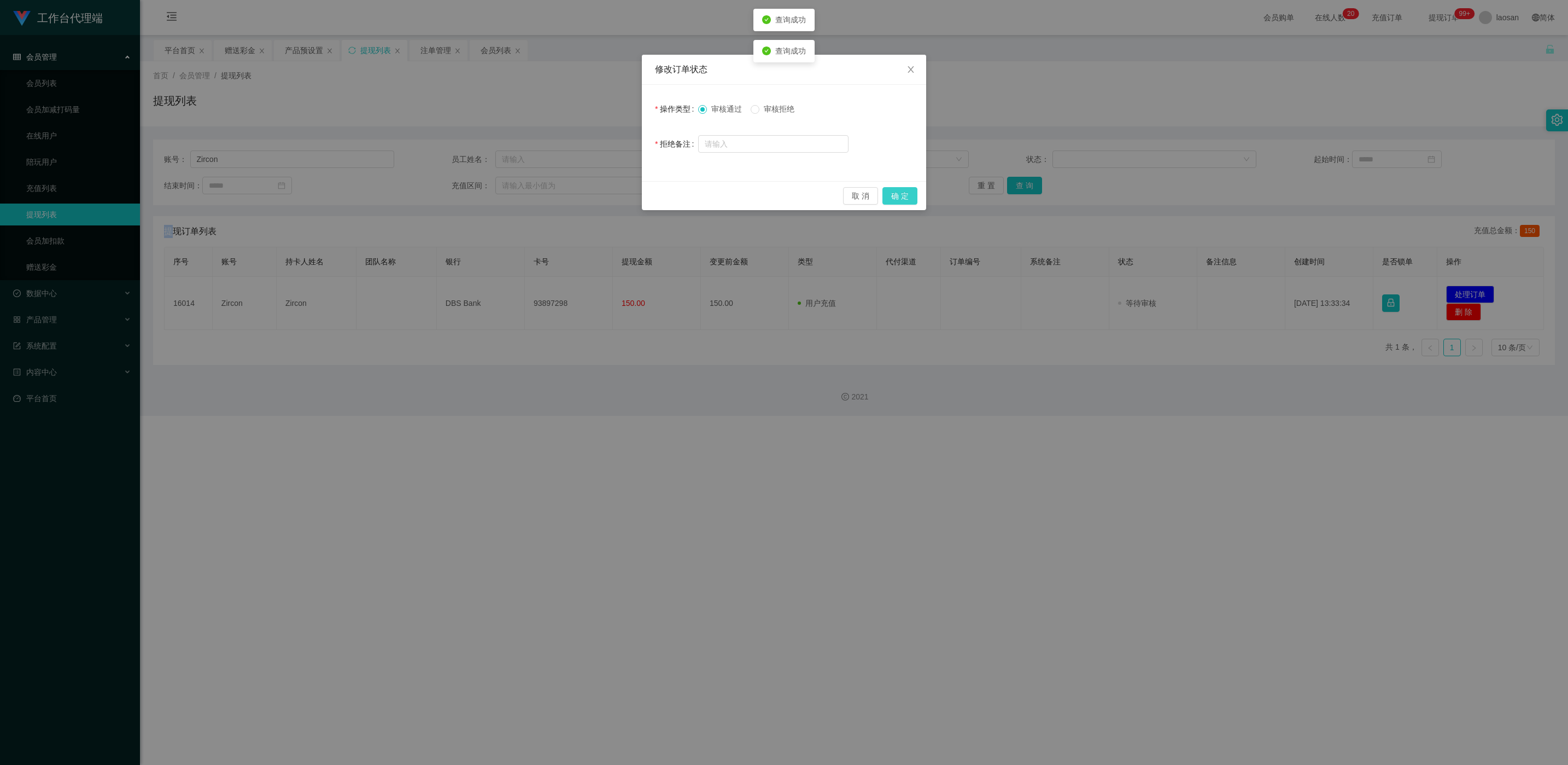
click at [524, 194] on button "确 定" at bounding box center [900, 195] width 35 height 17
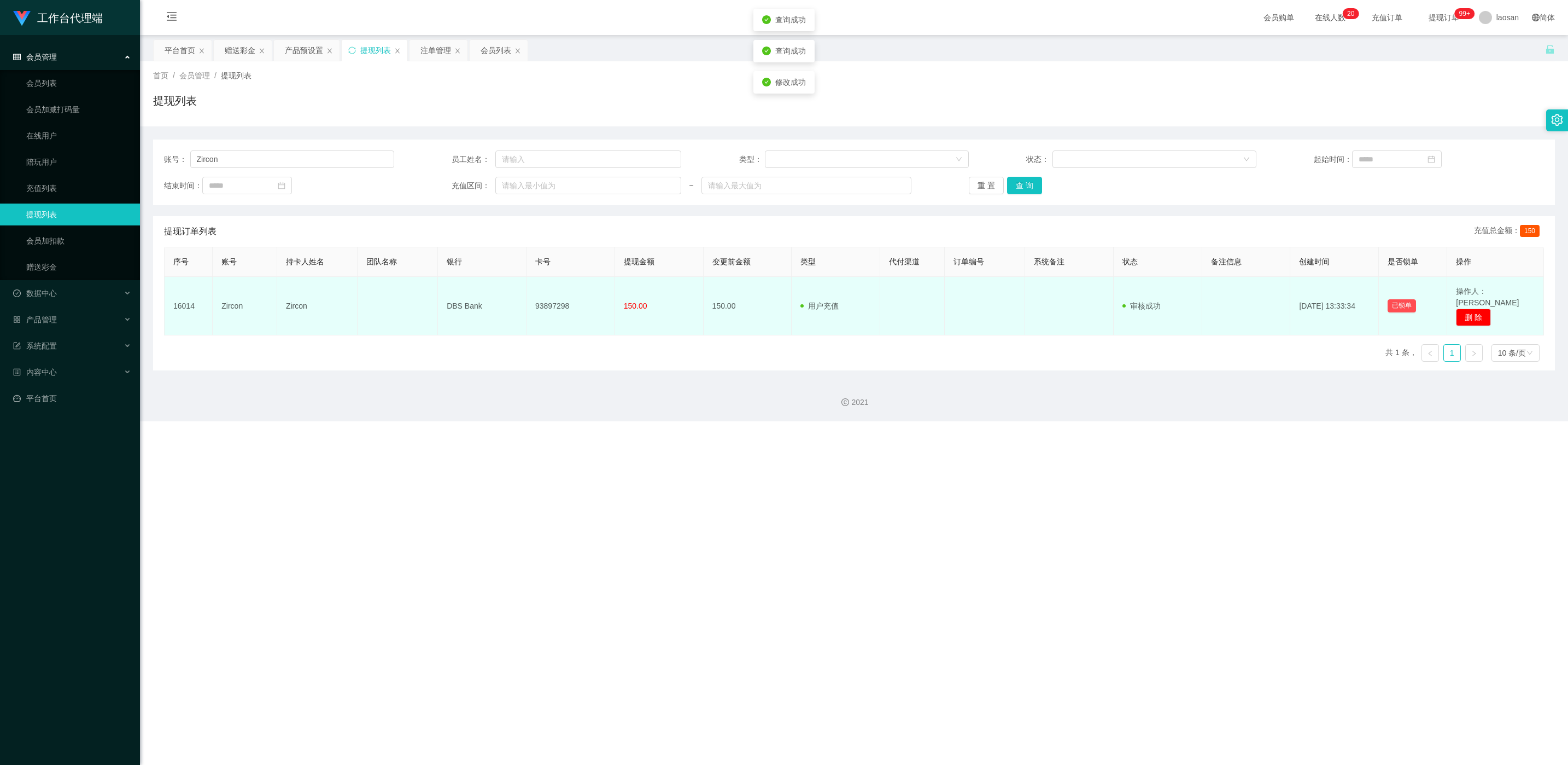
click at [524, 304] on td "93897298" at bounding box center [570, 306] width 89 height 58
click at [524, 300] on td "93897298" at bounding box center [570, 306] width 89 height 58
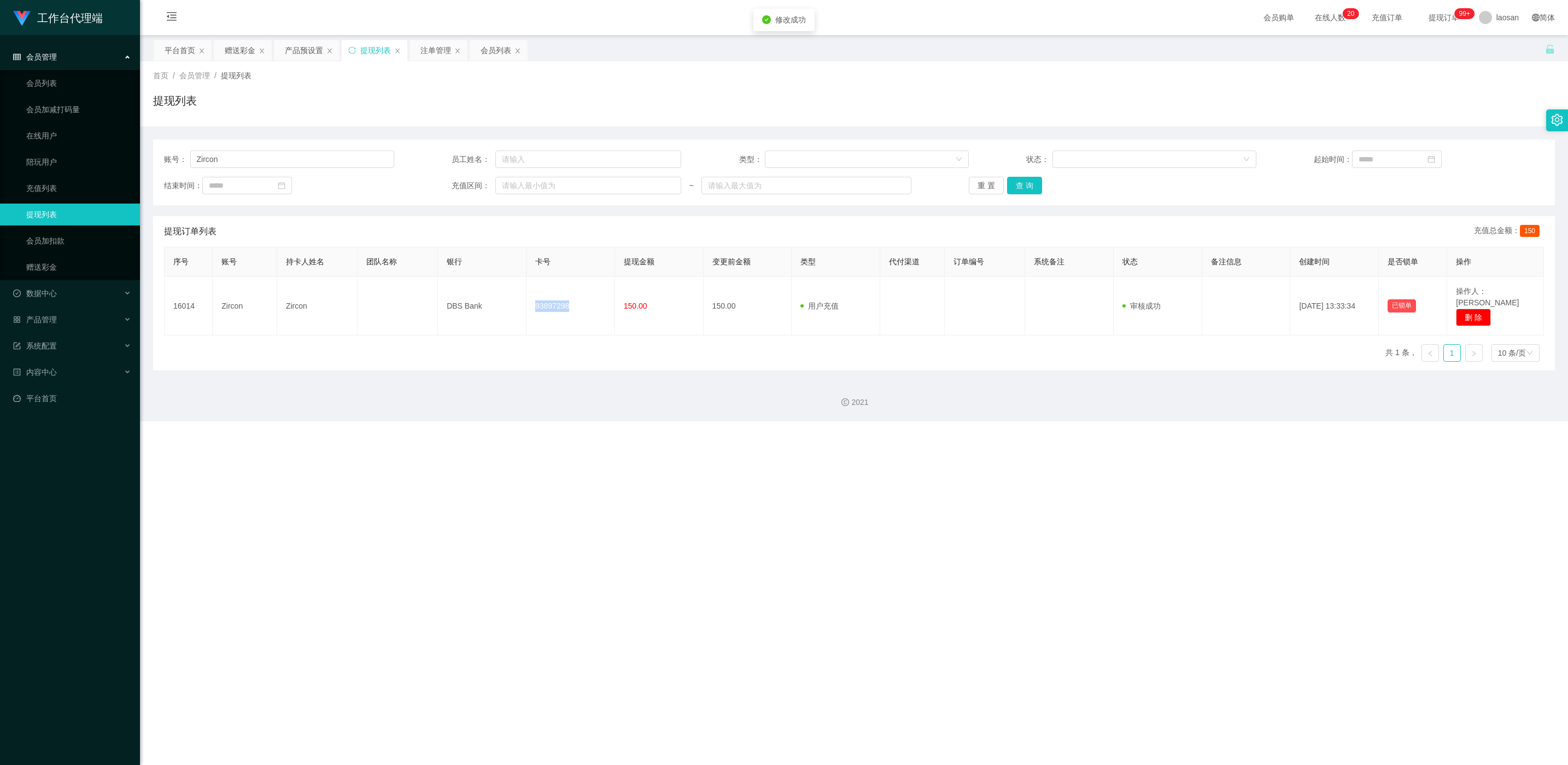
copy td "93897298"
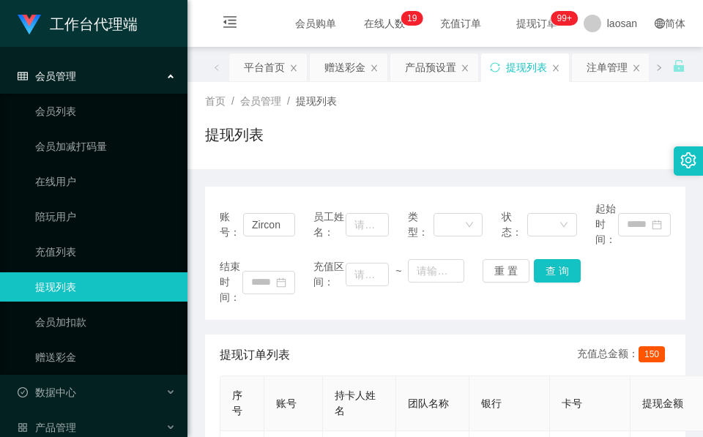
click at [294, 145] on div "提现列表" at bounding box center [445, 141] width 480 height 34
